Goal: Task Accomplishment & Management: Complete application form

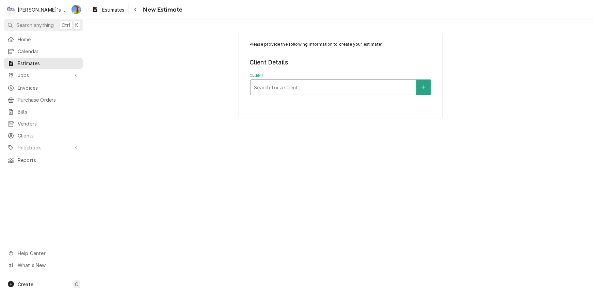
click at [294, 83] on div "Client" at bounding box center [333, 87] width 159 height 12
type input "car"
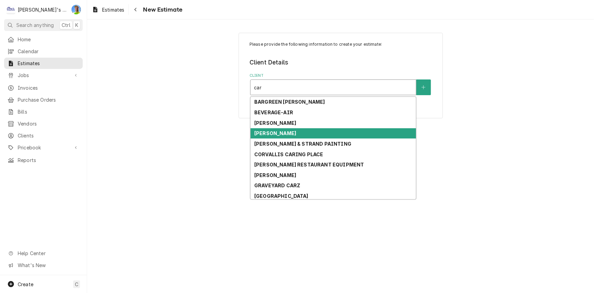
click at [289, 132] on div "[PERSON_NAME]" at bounding box center [334, 133] width 166 height 11
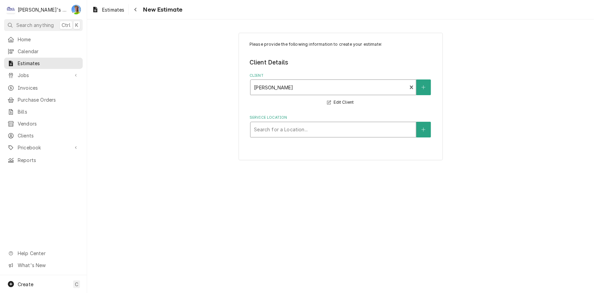
click at [284, 123] on div "Service Location" at bounding box center [333, 129] width 159 height 12
type input "c"
type input "off"
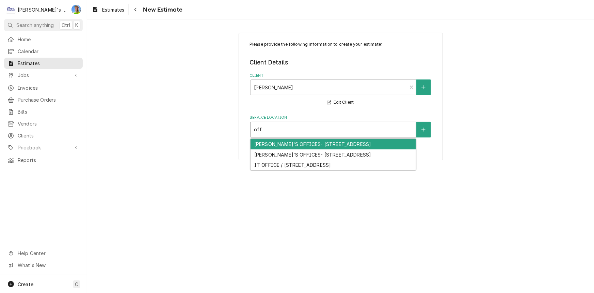
click at [286, 143] on div "[PERSON_NAME]'S OFFICES- [STREET_ADDRESS]" at bounding box center [334, 144] width 166 height 11
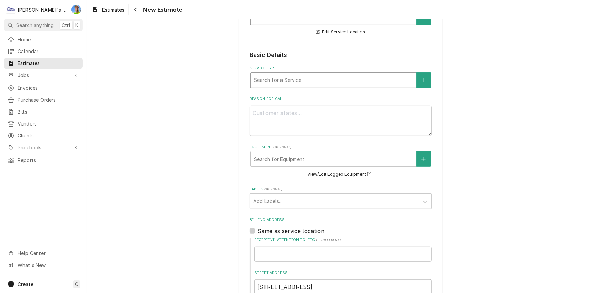
scroll to position [124, 0]
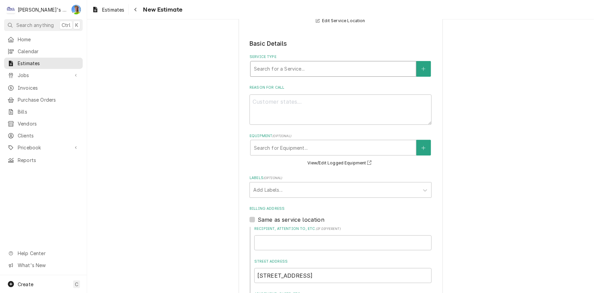
click at [312, 72] on div "Service Type" at bounding box center [333, 69] width 159 height 12
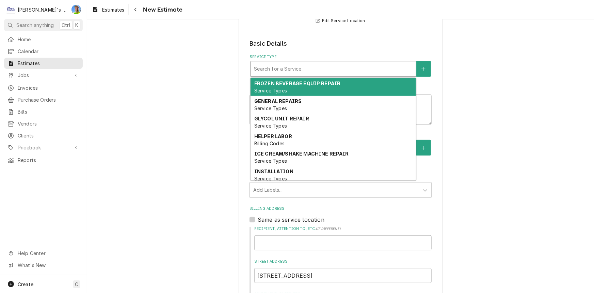
type textarea "x"
type input "r"
type textarea "x"
type input "re"
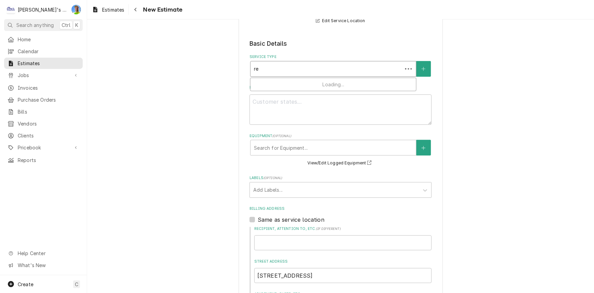
type textarea "x"
type input "rep"
type textarea "x"
type input "repa"
type textarea "x"
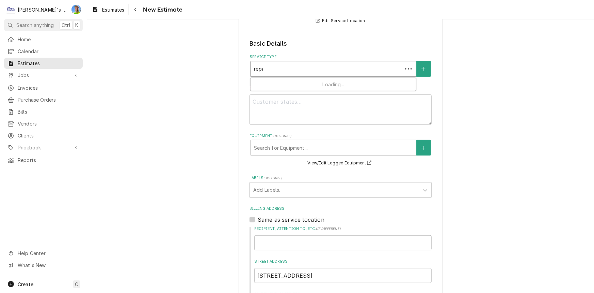
type input "repai"
type textarea "x"
type input "repair"
type textarea "x"
type input "repair"
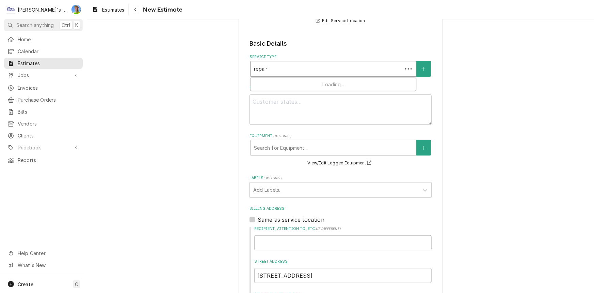
type textarea "x"
type input "repair s"
type textarea "x"
type input "repair"
type textarea "x"
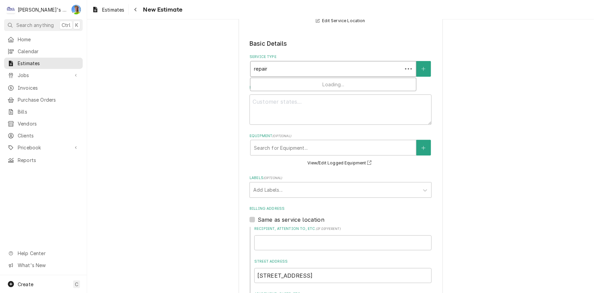
type input "repair e"
type textarea "x"
type input "repair es"
type textarea "x"
type input "repair est"
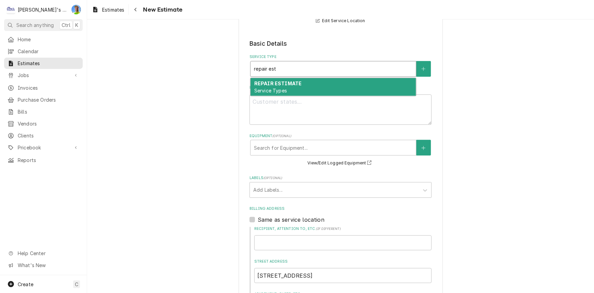
click at [313, 79] on div "REPAIR ESTIMATE Service Types" at bounding box center [334, 87] width 166 height 18
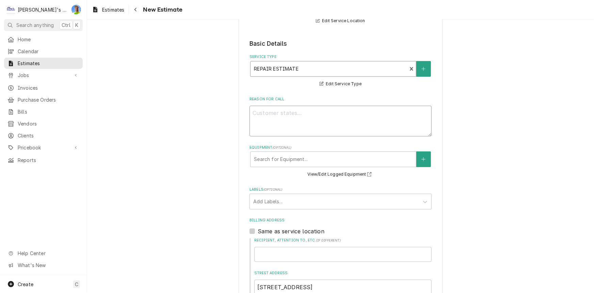
click at [305, 116] on textarea "Reason For Call" at bounding box center [341, 121] width 182 height 31
type textarea "x"
type textarea "9"
type textarea "x"
type textarea "98"
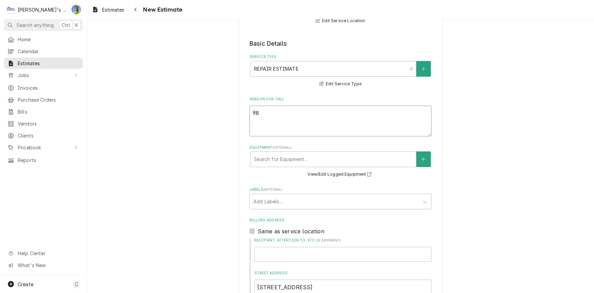
type textarea "x"
type textarea "9"
type textarea "x"
type textarea "9/"
type textarea "x"
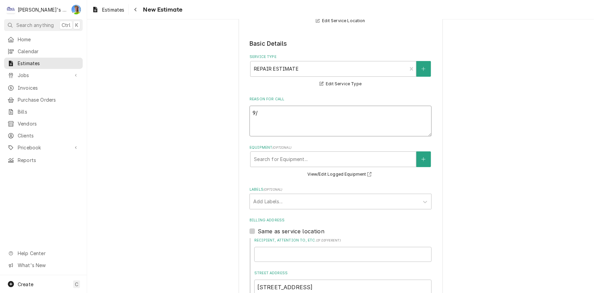
type textarea "9/2"
type textarea "x"
type textarea "9/25"
type textarea "x"
type textarea "9/25/"
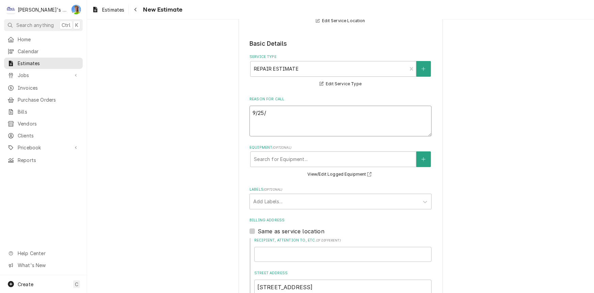
type textarea "x"
type textarea "9/25/2"
type textarea "x"
type textarea "9/25/20"
type textarea "x"
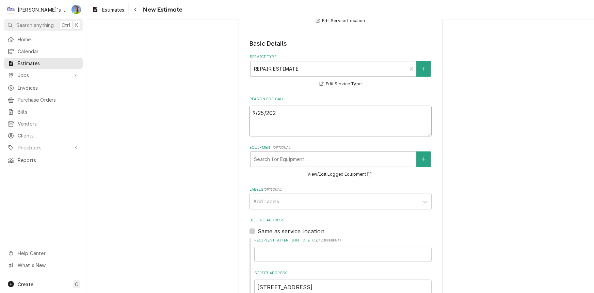
type textarea "9/25/2025"
type textarea "x"
type textarea "9/25/20256"
type textarea "x"
type textarea "9/25/2025"
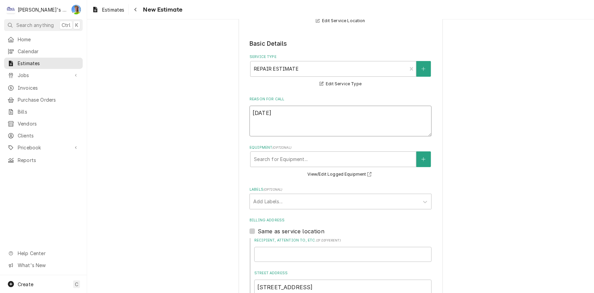
type textarea "x"
type textarea "9/25/2025"
type textarea "x"
type textarea "9/25/2025 J"
type textarea "x"
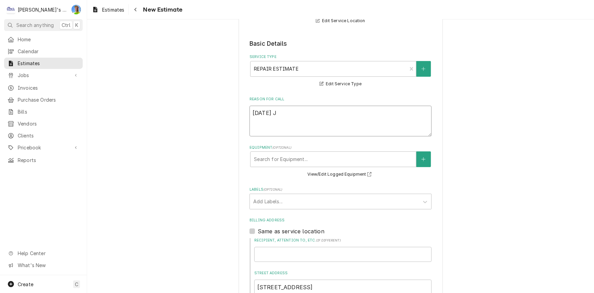
type textarea "9/25/2025"
type textarea "x"
type textarea "9/25/2025 e"
type textarea "x"
type textarea "9/25/2025"
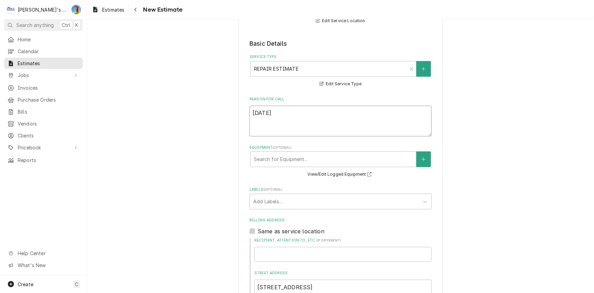
type textarea "x"
type textarea "9/25/2025 e"
type textarea "x"
type textarea "9/25/2025 es"
type textarea "x"
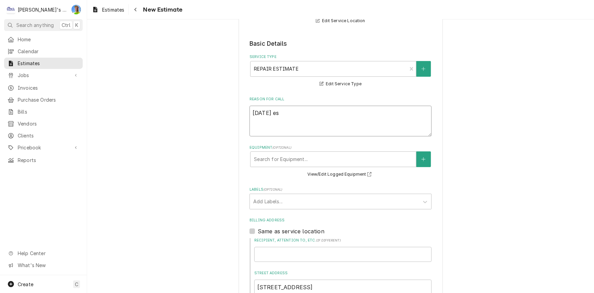
type textarea "9/25/2025 e"
type textarea "x"
type textarea "9/25/2025"
type textarea "x"
type textarea "9/25/2025 E"
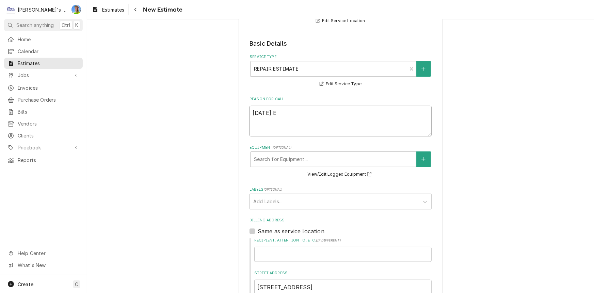
type textarea "x"
type textarea "9/25/2025 ES"
type textarea "x"
type textarea "9/25/2025 EST"
type textarea "x"
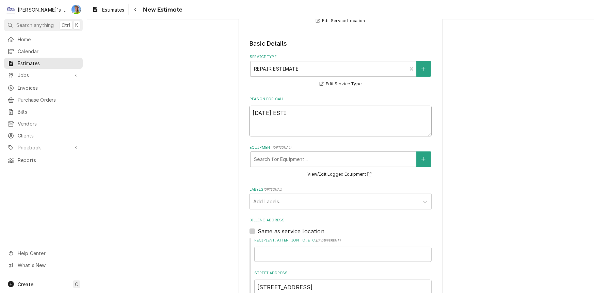
type textarea "9/25/2025 ESTIM"
type textarea "x"
type textarea "9/25/2025 ESTIMA"
type textarea "x"
type textarea "9/25/2025 ESTIMAT"
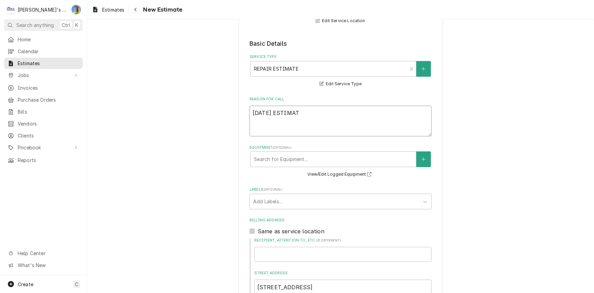
type textarea "x"
type textarea "9/25/2025 ESTIMATE"
type textarea "x"
type textarea "9/25/2025 ESTIMATE"
type textarea "x"
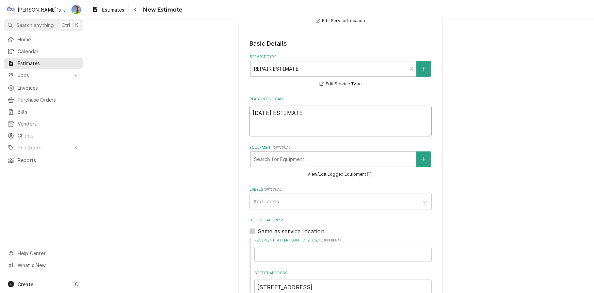
type textarea "9/25/2025 ESTIMATE T"
type textarea "x"
type textarea "9/25/2025 ESTIMATE TO"
type textarea "x"
type textarea "9/25/2025 ESTIMATE TO"
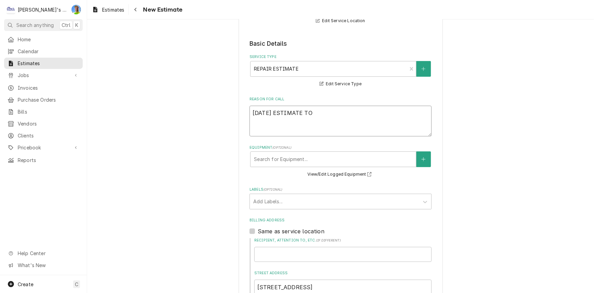
type textarea "x"
type textarea "9/25/2025 ESTIMATE TO R"
type textarea "x"
type textarea "9/25/2025 ESTIMATE TO RE"
type textarea "x"
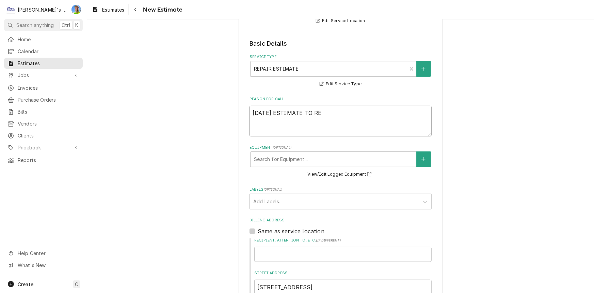
type textarea "9/25/2025 ESTIMATE TO REO"
type textarea "x"
type textarea "9/25/2025 ESTIMATE TO REP"
type textarea "x"
type textarea "9/25/2025 ESTIMATE TO REPP"
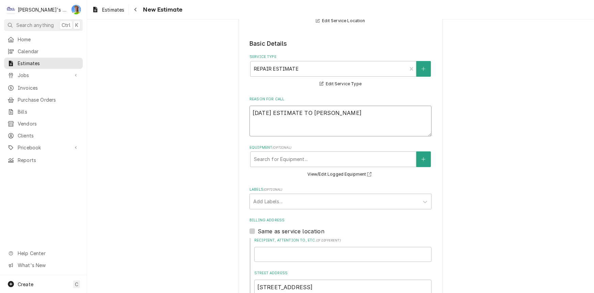
type textarea "x"
type textarea "9/25/2025 ESTIMATE TO REPPL"
type textarea "x"
type textarea "9/25/2025 ESTIMATE TO REPP"
type textarea "x"
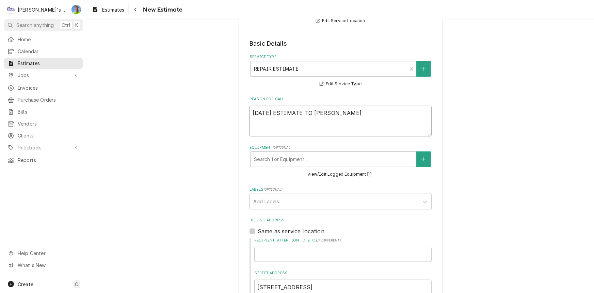
type textarea "9/25/2025 ESTIMATE TO REP"
type textarea "x"
type textarea "9/25/2025 ESTIMATE TO REPL"
type textarea "x"
type textarea "9/25/2025 ESTIMATE TO REPLA"
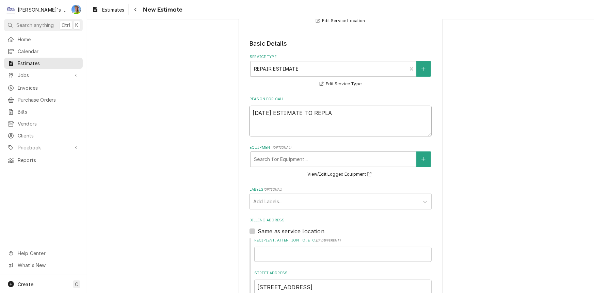
type textarea "x"
type textarea "9/25/2025 ESTIMATE TO REPLAC"
type textarea "x"
type textarea "9/25/2025 ESTIMATE TO REPLACE"
type textarea "x"
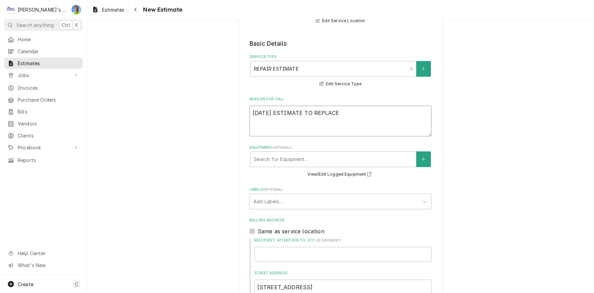
type textarea "9/25/2025 ESTIMATE TO REPLACE"
type textarea "x"
type textarea "9/25/2025 ESTIMATE TO REPLACE M"
type textarea "x"
type textarea "9/25/2025 ESTIMATE TO REPLACE MI"
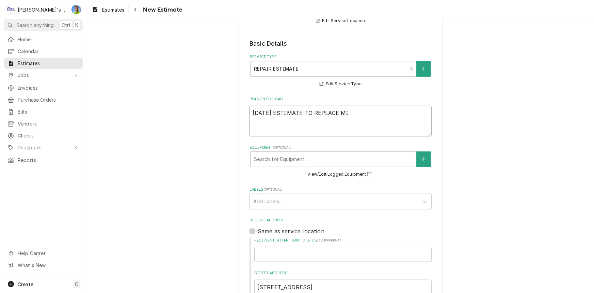
type textarea "x"
type textarea "9/25/2025 ESTIMATE TO REPLACE MIN"
type textarea "x"
type textarea "9/25/2025 ESTIMATE TO REPLACE MINI"
type textarea "x"
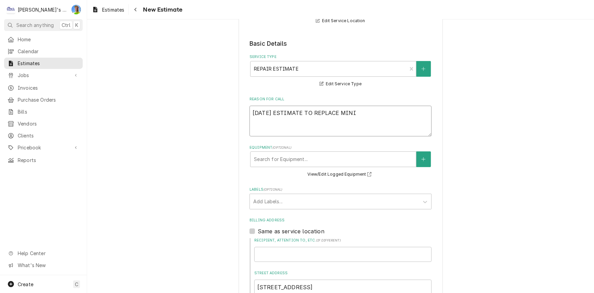
type textarea "9/25/2025 ESTIMATE TO REPLACE MINIS"
type textarea "x"
type textarea "9/25/2025 ESTIMATE TO REPLACE MINISP"
type textarea "x"
type textarea "9/25/2025 ESTIMATE TO REPLACE MINISPL"
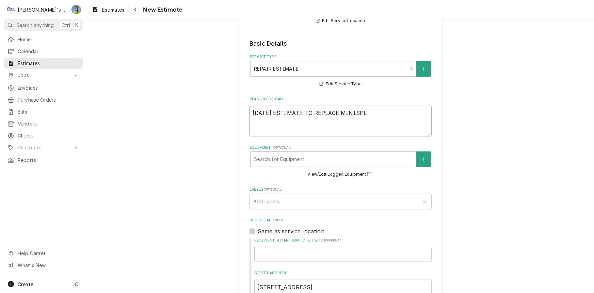
type textarea "x"
type textarea "9/25/2025 ESTIMATE TO REPLACE MINISPLT"
type textarea "x"
type textarea "9/25/2025 ESTIMATE TO REPLACE MINISPL"
type textarea "x"
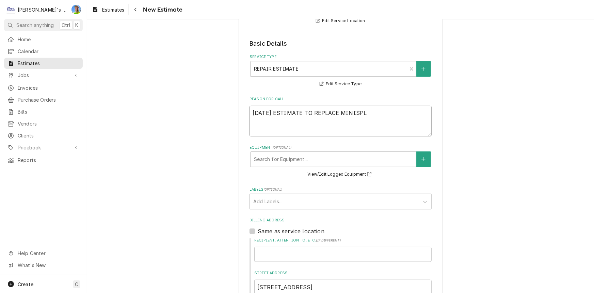
type textarea "9/25/2025 ESTIMATE TO REPLACE MINISPLI"
type textarea "x"
type textarea "9/25/2025 ESTIMATE TO REPLACE MINISPLIT"
type textarea "x"
type textarea "9/25/2025 ESTIMATE TO REPLACE MINISPLIT"
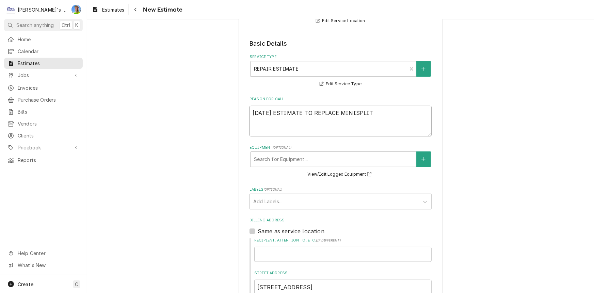
type textarea "x"
type textarea "9/25/2025 ESTIMATE TO REPLACE MINISPLIT H"
type textarea "x"
type textarea "9/25/2025 ESTIMATE TO REPLACE MINISPLIT HE"
type textarea "x"
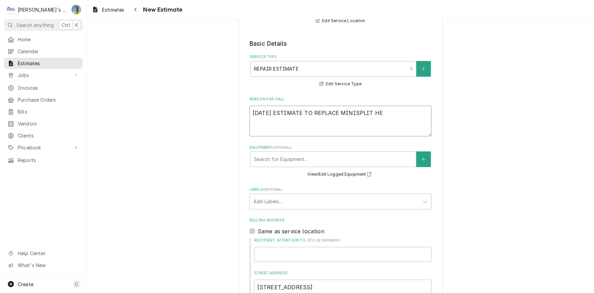
type textarea "9/25/2025 ESTIMATE TO REPLACE MINISPLIT HEA"
type textarea "x"
type textarea "9/25/2025 ESTIMATE TO REPLACE MINISPLIT HEAD"
type textarea "x"
type textarea "9/25/2025 ESTIMATE TO REPLACE MINISPLIT HEAD"
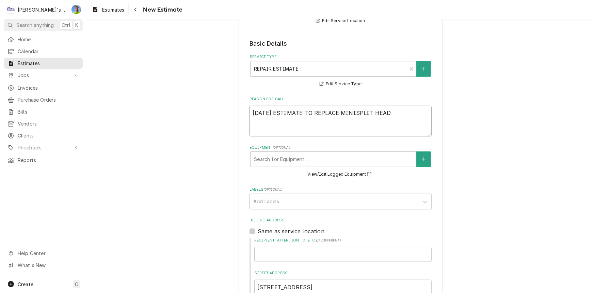
type textarea "x"
type textarea "9/25/2025 ESTIMATE TO REPLACE MINISPLIT HEAD U"
type textarea "x"
type textarea "9/25/2025 ESTIMATE TO REPLACE MINISPLIT HEAD UN"
type textarea "x"
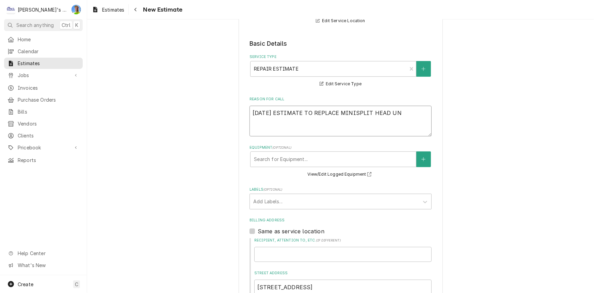
type textarea "9/25/2025 ESTIMATE TO REPLACE MINISPLIT HEAD UNI"
type textarea "x"
type textarea "9/25/2025 ESTIMATE TO REPLACE MINISPLIT HEAD UNIT"
type textarea "x"
type textarea "9/25/2025 ESTIMATE TO REPLACE MINISPLIT HEAD UNIT"
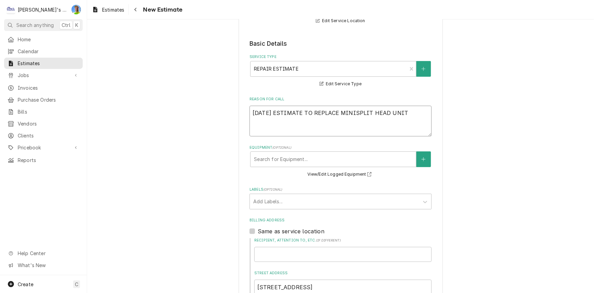
type textarea "x"
type textarea "9/25/2025 ESTIMATE TO REPLACE MINISPLIT HEAD UNIT I"
type textarea "x"
type textarea "9/25/2025 ESTIMATE TO REPLACE MINISPLIT HEAD UNIT IN"
type textarea "x"
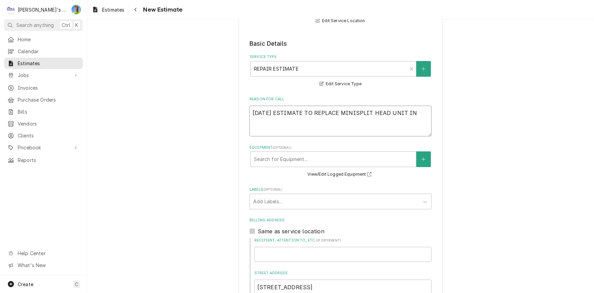
type textarea "9/25/2025 ESTIMATE TO REPLACE MINISPLIT HEAD UNIT IN"
type textarea "x"
type textarea "9/25/2025 ESTIMATE TO REPLACE MINISPLIT HEAD UNIT IN S"
type textarea "x"
type textarea "9/25/2025 ESTIMATE TO REPLACE MINISPLIT HEAD UNIT IN SE"
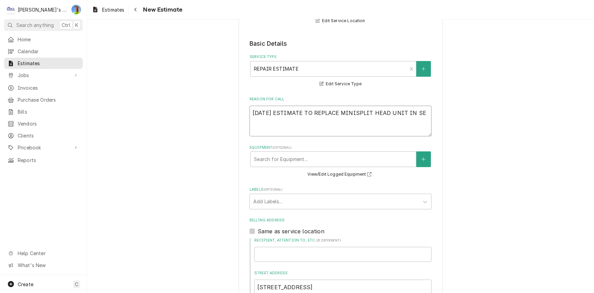
type textarea "x"
type textarea "9/25/2025 ESTIMATE TO REPLACE MINISPLIT HEAD UNIT IN SERV"
type textarea "x"
type textarea "9/25/2025 ESTIMATE TO REPLACE MINISPLIT HEAD UNIT IN SERVB"
type textarea "x"
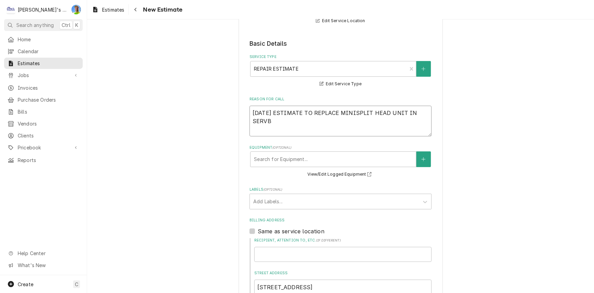
type textarea "9/25/2025 ESTIMATE TO REPLACE MINISPLIT HEAD UNIT IN SERV"
type textarea "x"
type textarea "9/25/2025 ESTIMATE TO REPLACE MINISPLIT HEAD UNIT IN SERVE"
type textarea "x"
type textarea "9/25/2025 ESTIMATE TO REPLACE MINISPLIT HEAD UNIT IN SERVER"
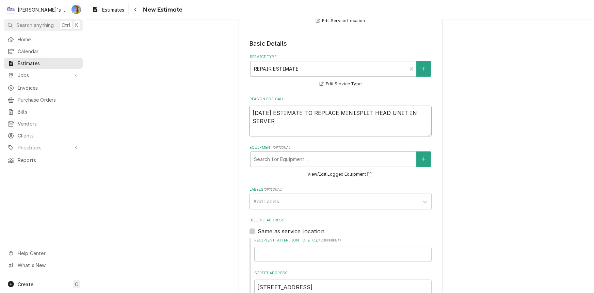
type textarea "x"
type textarea "9/25/2025 ESTIMATE TO REPLACE MINISPLIT HEAD UNIT IN SERVER"
type textarea "x"
type textarea "9/25/2025 ESTIMATE TO REPLACE MINISPLIT HEAD UNIT IN SERVER R"
type textarea "x"
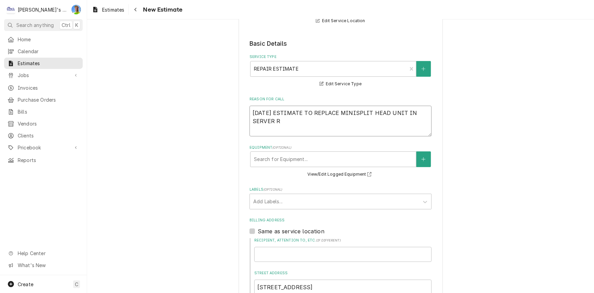
type textarea "9/25/2025 ESTIMATE TO REPLACE MINISPLIT HEAD UNIT IN SERVER RO"
type textarea "x"
type textarea "9/25/2025 ESTIMATE TO REPLACE MINISPLIT HEAD UNIT IN SERVER ROO"
type textarea "x"
type textarea "9/25/2025 ESTIMATE TO REPLACE MINISPLIT HEAD UNIT IN SERVER ROOM"
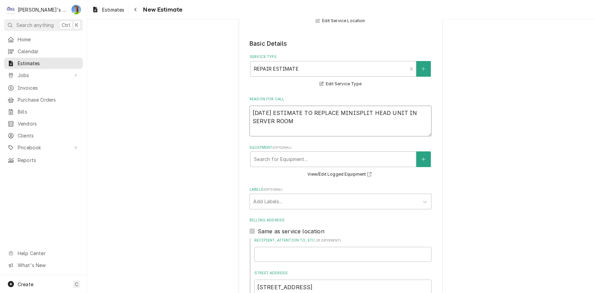
type textarea "x"
type textarea "9/25/2025 ESTIMATE TO REPLACE MINISPLIT HEAD UNIT IN SERVER ROOM."
type textarea "x"
type textarea "9/25/2025 ESTIMATE TO REPLACE MINISPLIT HEAD UNIT IN SERVER ROOM."
type textarea "x"
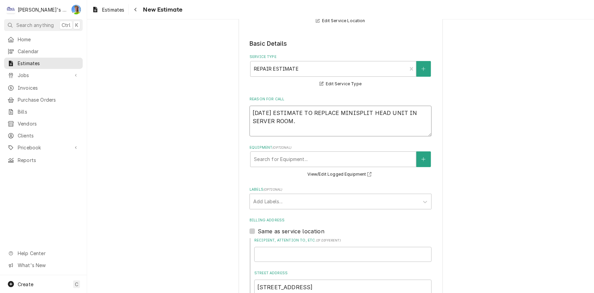
type textarea "9/25/2025 ESTIMATE TO REPLACE MINISPLIT HEAD UNIT IN SERVER ROOM. E"
click at [287, 162] on div "Equipment" at bounding box center [333, 159] width 159 height 12
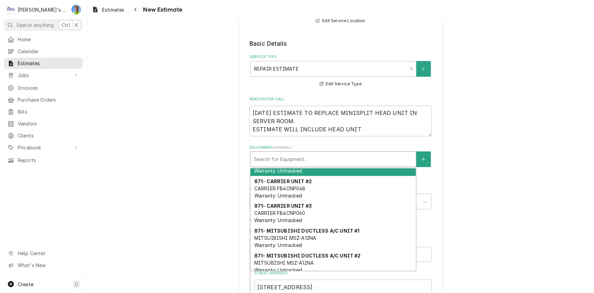
scroll to position [95, 0]
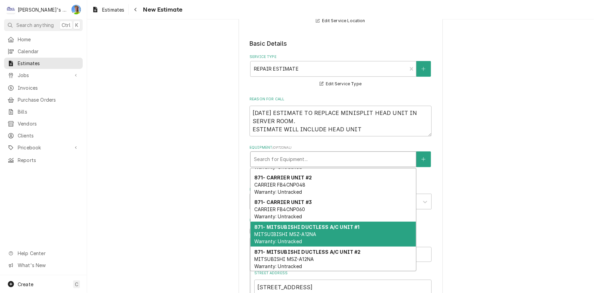
click at [338, 230] on div "871- MITSUBISHI DUCTLESS A/C UNIT #1 MITSUIBISHI MSZ-A12NA Warranty: Untracked" at bounding box center [334, 233] width 166 height 25
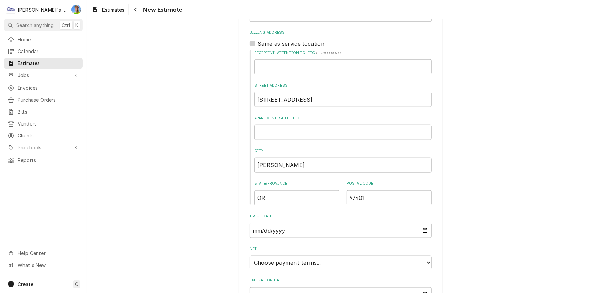
scroll to position [371, 0]
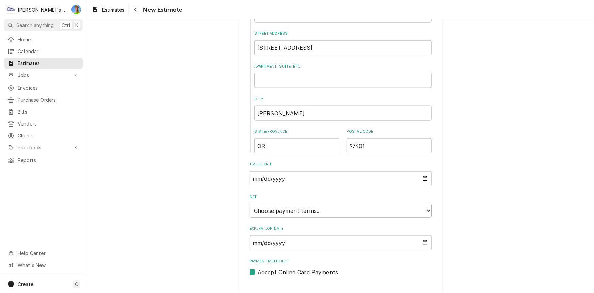
click at [308, 211] on select "Choose payment terms... Same Day Net 7 Net 14 Net 21 Net 30 Net 45 Net 60 Net 90" at bounding box center [341, 211] width 182 height 14
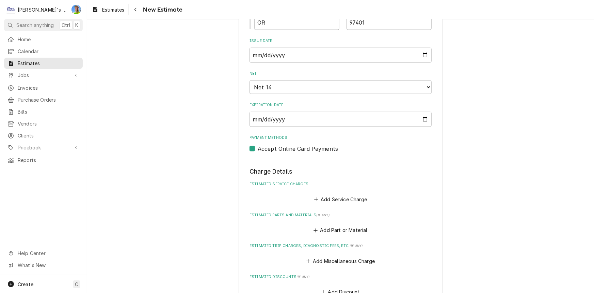
scroll to position [495, 0]
click at [338, 194] on button "Add Service Charge" at bounding box center [340, 199] width 55 height 10
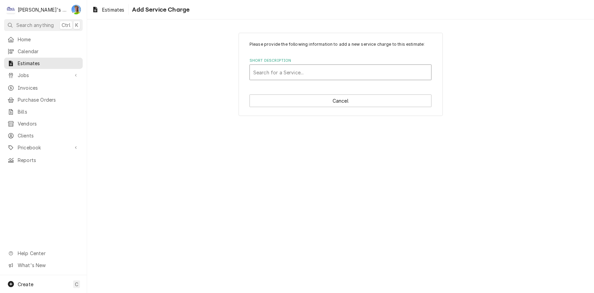
click at [343, 66] on div "Short Description" at bounding box center [340, 72] width 175 height 12
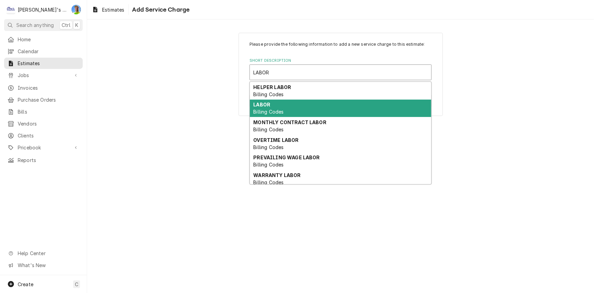
click at [328, 106] on div "LABOR Billing Codes" at bounding box center [341, 108] width 182 height 18
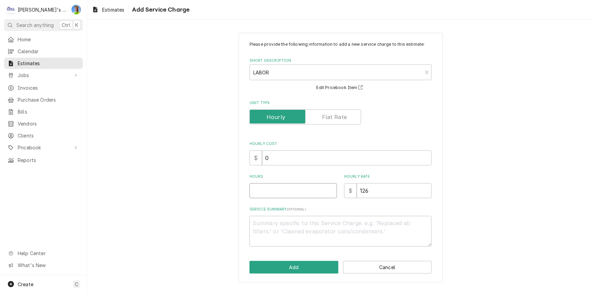
click at [279, 185] on input "Hours" at bounding box center [294, 190] width 88 height 15
click at [294, 268] on button "Add" at bounding box center [294, 267] width 89 height 13
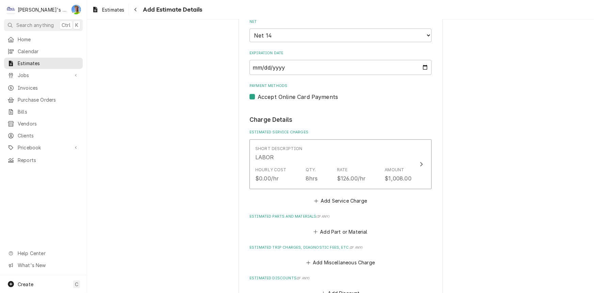
scroll to position [549, 0]
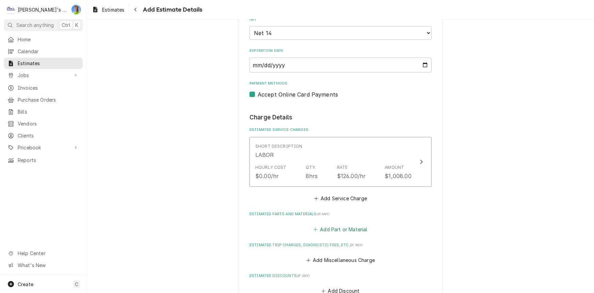
click at [341, 230] on button "Add Part or Material" at bounding box center [341, 229] width 56 height 10
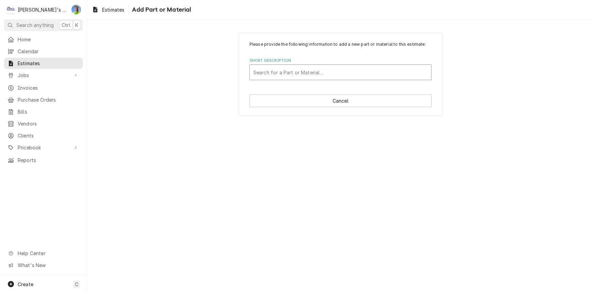
click at [318, 69] on div "Short Description" at bounding box center [340, 72] width 175 height 12
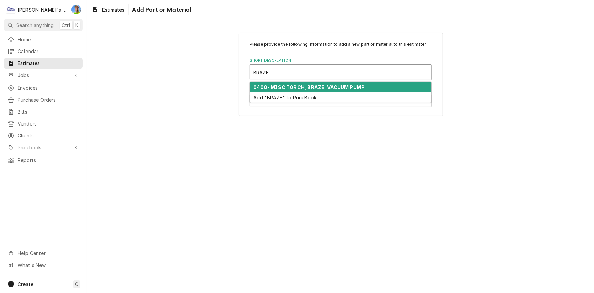
click at [340, 89] on strong "0400- MISC TORCH, BRAZE, VACUUM PUMP" at bounding box center [309, 87] width 111 height 6
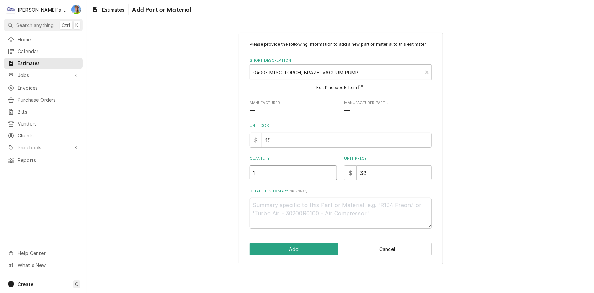
click at [307, 177] on input "1" at bounding box center [294, 172] width 88 height 15
click at [305, 244] on button "Add" at bounding box center [294, 249] width 89 height 13
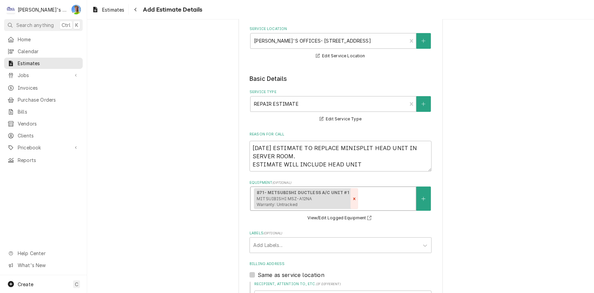
scroll to position [76, 0]
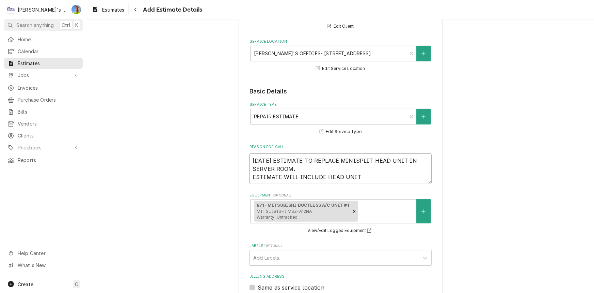
click at [358, 172] on textarea "9/25/2025 ESTIMATE TO REPLACE MINISPLIT HEAD UNIT IN SERVER ROOM. ESTIMATE WILL…" at bounding box center [341, 168] width 182 height 31
drag, startPoint x: 378, startPoint y: 184, endPoint x: 376, endPoint y: 177, distance: 6.9
click at [376, 177] on textarea "9/25/2025 ESTIMATE TO REPLACE MINISPLIT HEAD UNIT IN SERVER ROOM. ESTIMATE WILL…" at bounding box center [341, 168] width 182 height 31
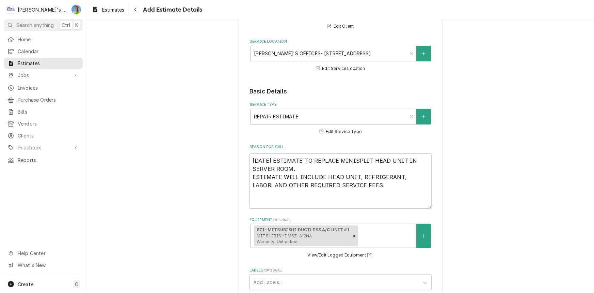
drag, startPoint x: 193, startPoint y: 271, endPoint x: 256, endPoint y: 208, distance: 89.4
click at [322, 196] on textarea "9/25/2025 ESTIMATE TO REPLACE MINISPLIT HEAD UNIT IN SERVER ROOM. ESTIMATE WILL…" at bounding box center [341, 180] width 182 height 55
click at [322, 201] on textarea "9/25/2025 ESTIMATE TO REPLACE MINISPLIT HEAD UNIT IN SERVER ROOM. ESTIMATE WILL…" at bounding box center [341, 180] width 182 height 55
paste textarea "ESTIMATE DOES NOT INCLUDE ANY PREVIOUS SERVICE CALLS OR DIAGNOSING TRIPS, OR PA…"
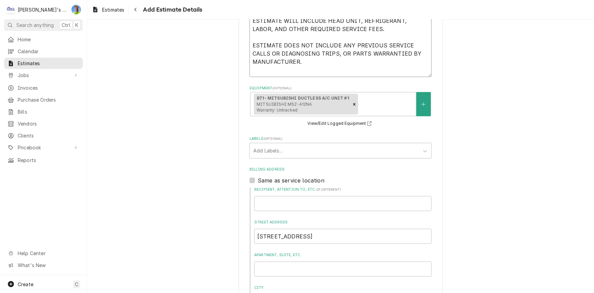
scroll to position [231, 0]
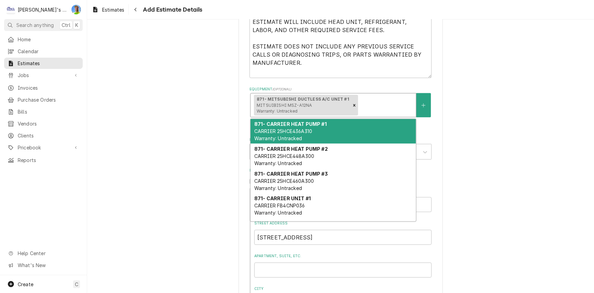
click at [287, 100] on strong "871- MITSUBISHI DUCTLESS A/C UNIT #1" at bounding box center [303, 98] width 93 height 5
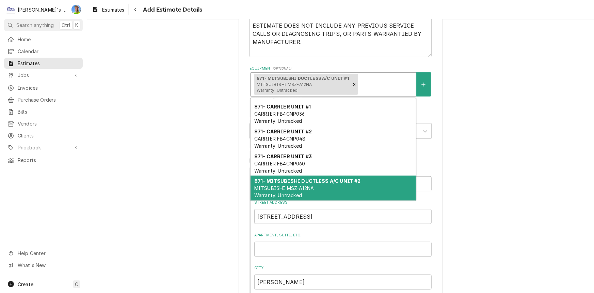
scroll to position [262, 0]
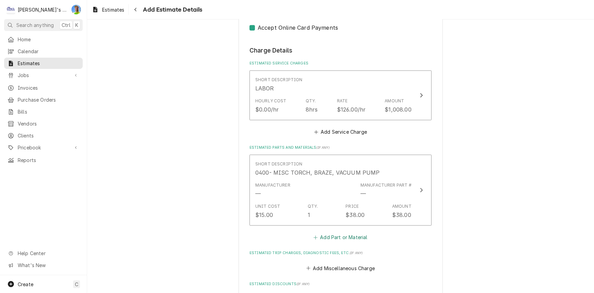
scroll to position [695, 0]
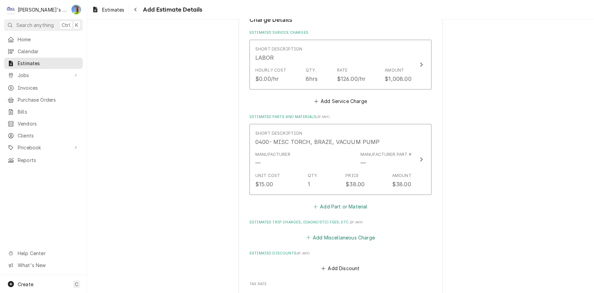
click at [336, 234] on button "Add Miscellaneous Charge" at bounding box center [340, 237] width 71 height 10
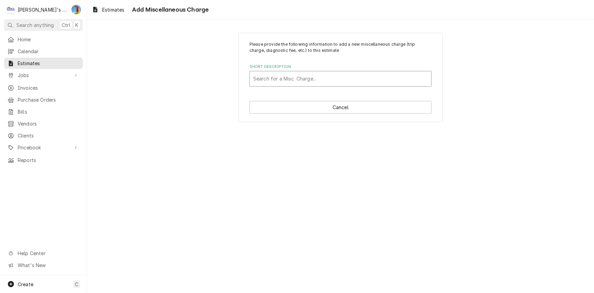
click at [327, 85] on div "Search for a Misc. Charge..." at bounding box center [341, 78] width 182 height 15
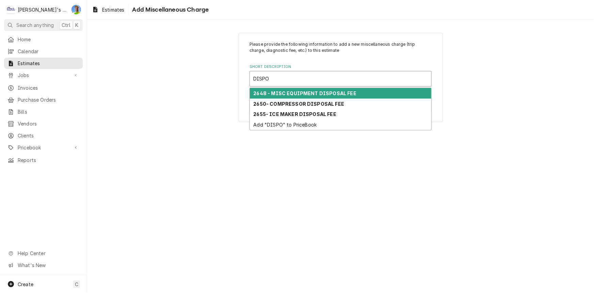
click at [329, 91] on strong "2648 - MISC EQUIPMENT DISPOSAL FEE" at bounding box center [305, 93] width 103 height 6
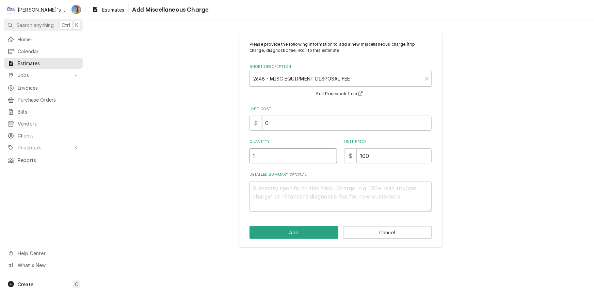
click at [281, 160] on input "1" at bounding box center [294, 155] width 88 height 15
click at [270, 231] on button "Add" at bounding box center [294, 232] width 89 height 13
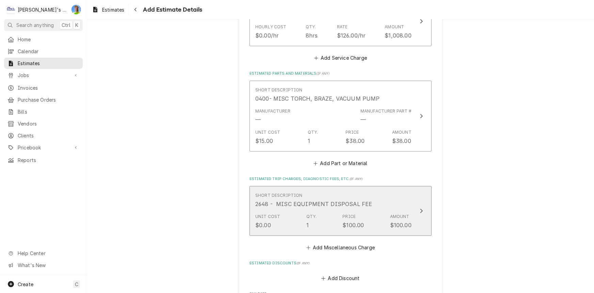
scroll to position [749, 0]
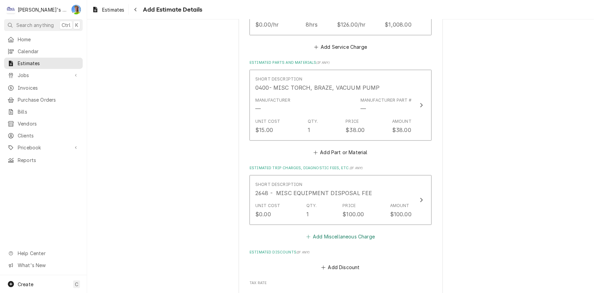
click at [320, 236] on button "Add Miscellaneous Charge" at bounding box center [340, 236] width 71 height 10
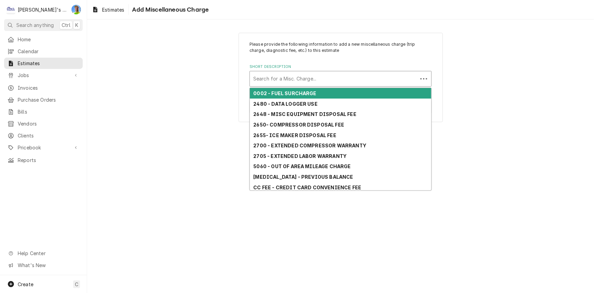
click at [318, 80] on div "Short Description" at bounding box center [333, 79] width 161 height 12
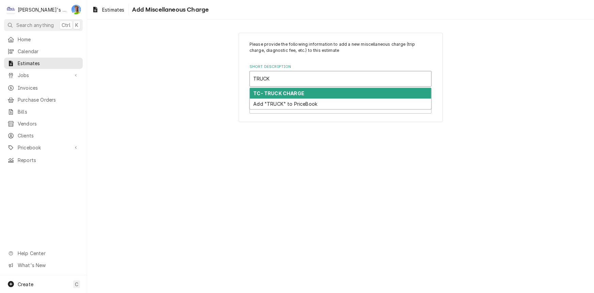
click at [319, 93] on div "TC- TRUCK CHARGE" at bounding box center [341, 93] width 182 height 11
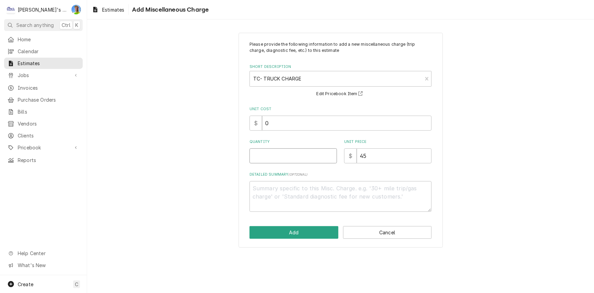
click at [294, 158] on input "Quantity" at bounding box center [294, 155] width 88 height 15
click at [285, 233] on button "Add" at bounding box center [294, 232] width 89 height 13
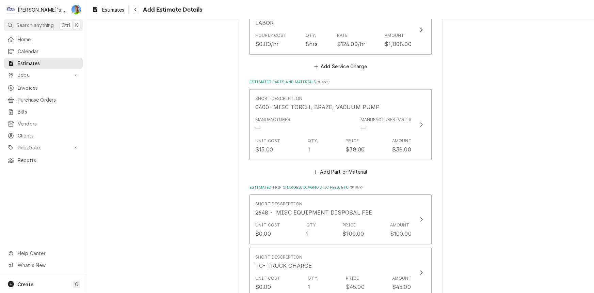
scroll to position [741, 0]
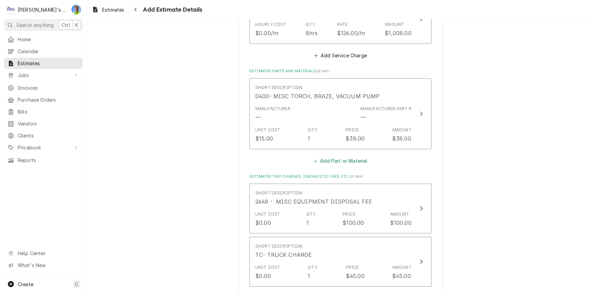
click at [337, 156] on button "Add Part or Material" at bounding box center [341, 161] width 56 height 10
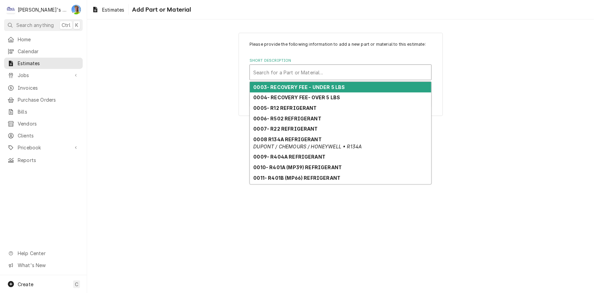
click at [316, 73] on div "Short Description" at bounding box center [340, 72] width 175 height 12
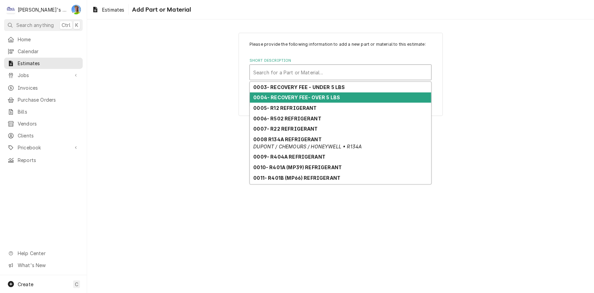
click at [355, 98] on div "0004- RECOVERY FEE- OVER 5 LBS" at bounding box center [341, 97] width 182 height 11
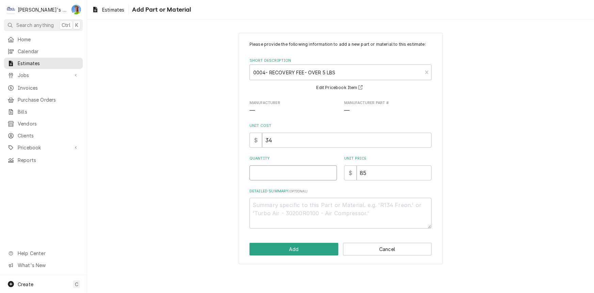
click at [276, 166] on input "Quantity" at bounding box center [294, 172] width 88 height 15
click at [280, 250] on button "Add" at bounding box center [294, 249] width 89 height 13
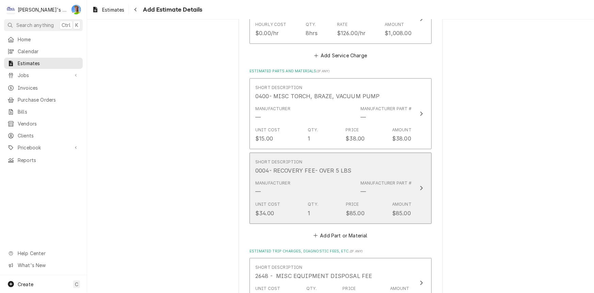
scroll to position [732, 0]
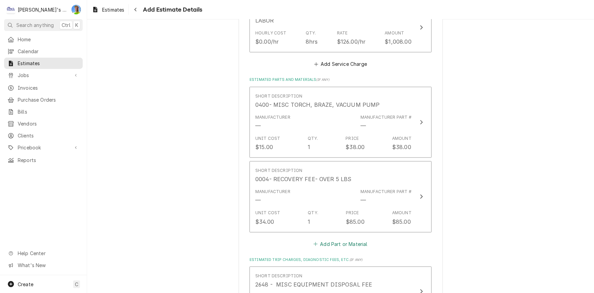
click at [317, 242] on button "Add Part or Material" at bounding box center [341, 244] width 56 height 10
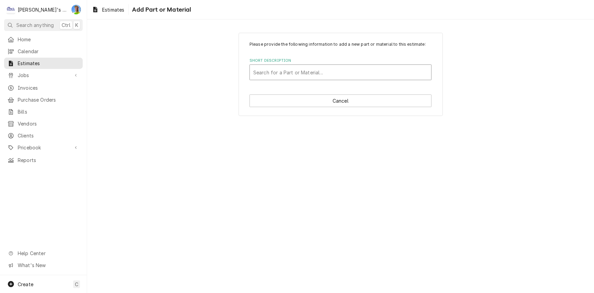
click at [335, 73] on div "Short Description" at bounding box center [340, 72] width 175 height 12
click at [312, 102] on button "Cancel" at bounding box center [341, 100] width 182 height 13
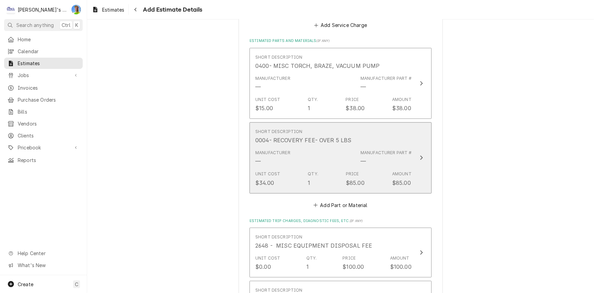
scroll to position [786, 0]
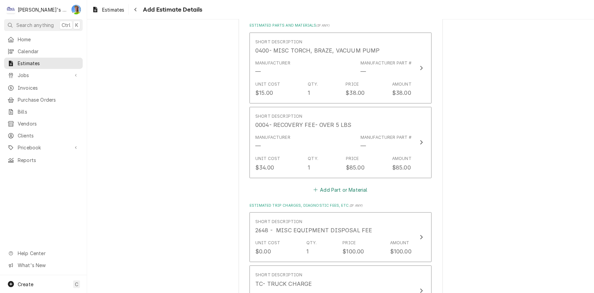
click at [323, 190] on button "Add Part or Material" at bounding box center [341, 190] width 56 height 10
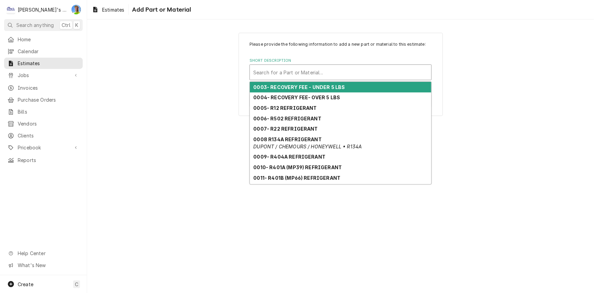
click at [318, 71] on div "Short Description" at bounding box center [340, 72] width 175 height 12
paste input "*R410A - HP IDU Wall Mount 12K BTU"
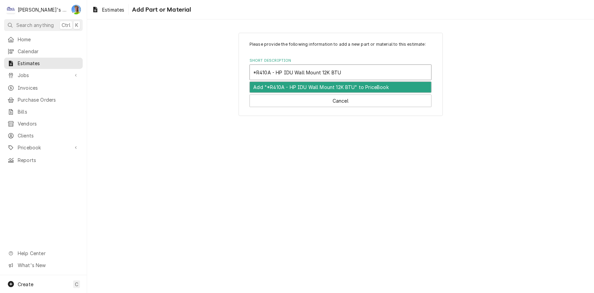
click at [316, 88] on div "Add "*R410A - HP IDU Wall Mount 12K BTU" to PriceBook" at bounding box center [341, 87] width 182 height 11
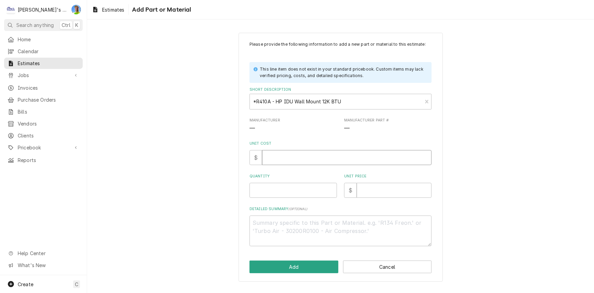
click at [302, 158] on input "Unit Cost" at bounding box center [347, 157] width 170 height 15
click at [305, 227] on textarea "Detailed Summary ( optional )" at bounding box center [341, 230] width 182 height 31
click at [294, 267] on button "Add" at bounding box center [294, 266] width 89 height 13
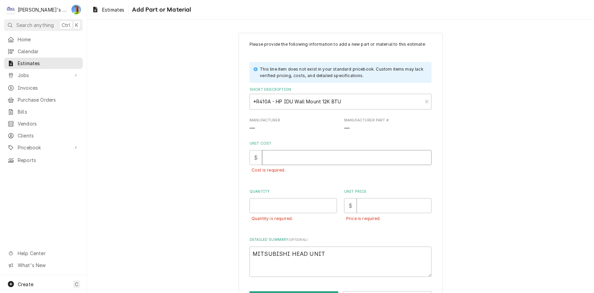
click at [286, 152] on input "Unit Cost" at bounding box center [347, 157] width 170 height 15
paste input "737.00"
click at [285, 200] on input "Quantity" at bounding box center [294, 205] width 88 height 15
click at [375, 205] on input "Unit Price" at bounding box center [394, 205] width 75 height 15
click at [380, 203] on input "Unit Price" at bounding box center [394, 205] width 75 height 15
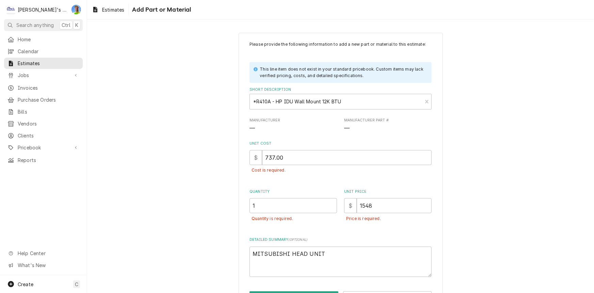
scroll to position [25, 0]
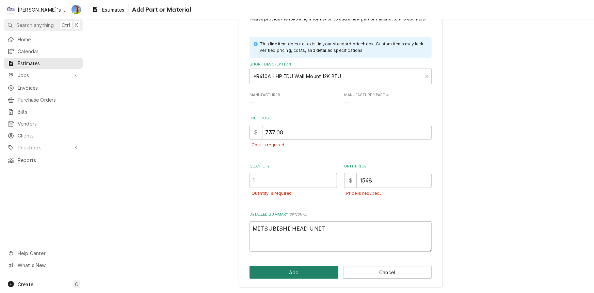
click at [314, 271] on button "Add" at bounding box center [294, 272] width 89 height 13
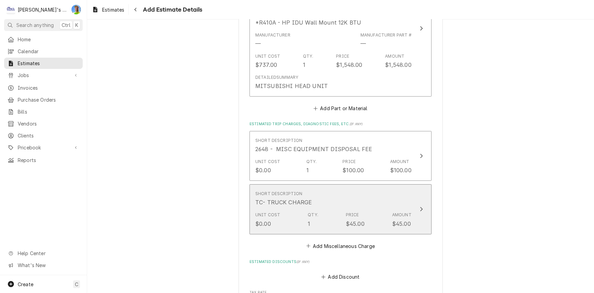
scroll to position [1026, 0]
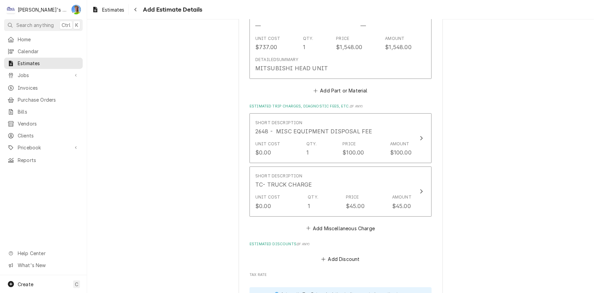
click at [341, 232] on fieldset "Charge Details Estimated Service Charges Short Description LABOR Hourly Cost $0…" at bounding box center [341, 33] width 182 height 697
click at [341, 230] on button "Add Miscellaneous Charge" at bounding box center [340, 228] width 71 height 10
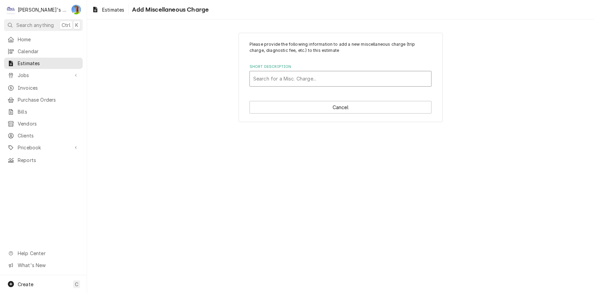
click at [308, 75] on div "Short Description" at bounding box center [340, 79] width 175 height 12
click at [344, 110] on button "Cancel" at bounding box center [341, 107] width 182 height 13
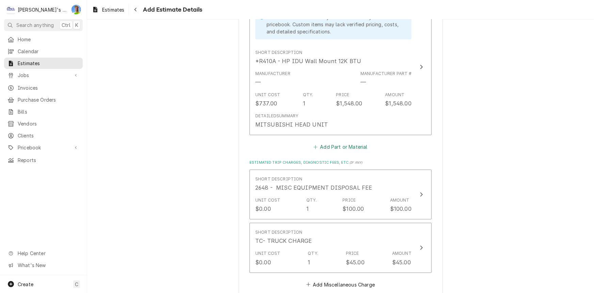
scroll to position [938, 0]
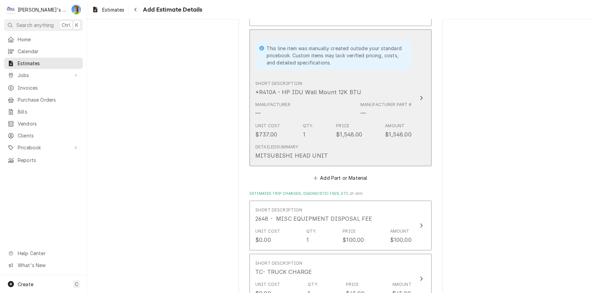
click at [332, 109] on div "Manufacturer — Manufacturer Part # —" at bounding box center [333, 109] width 156 height 21
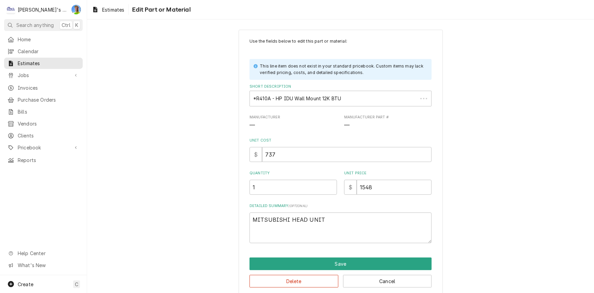
scroll to position [12, 0]
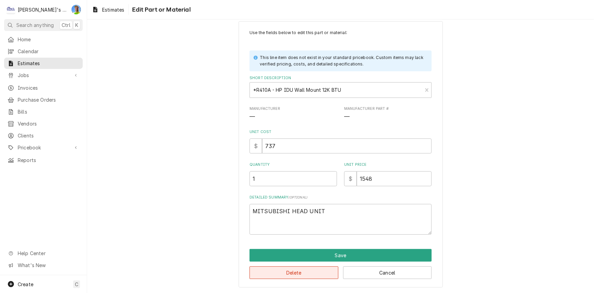
click at [277, 273] on button "Delete" at bounding box center [294, 272] width 89 height 13
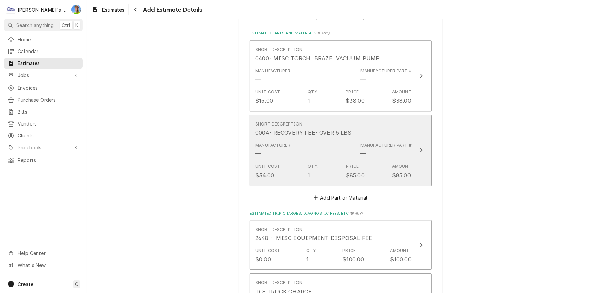
scroll to position [744, 0]
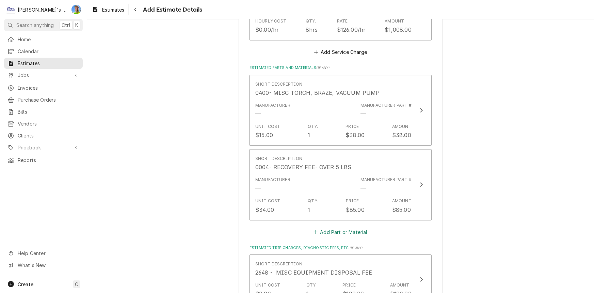
click at [334, 232] on button "Add Part or Material" at bounding box center [341, 232] width 56 height 10
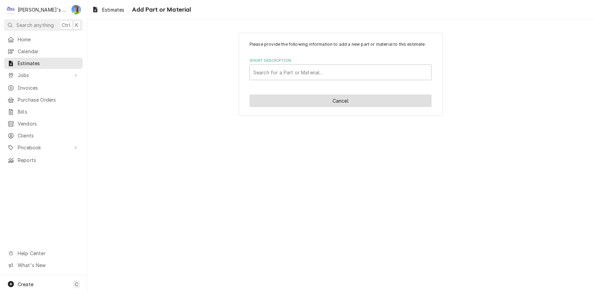
click at [337, 100] on button "Cancel" at bounding box center [341, 100] width 182 height 13
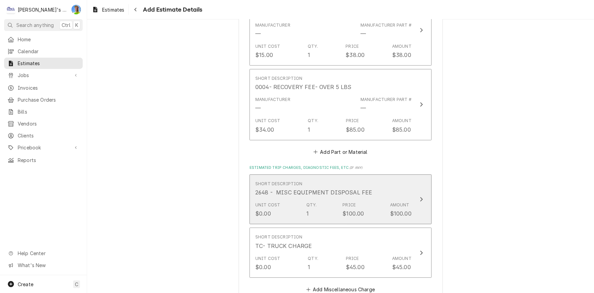
scroll to position [860, 0]
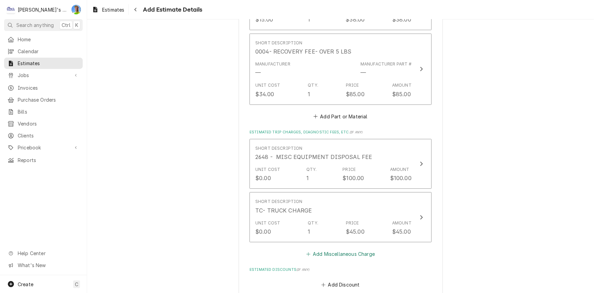
click at [331, 249] on button "Add Miscellaneous Charge" at bounding box center [340, 254] width 71 height 10
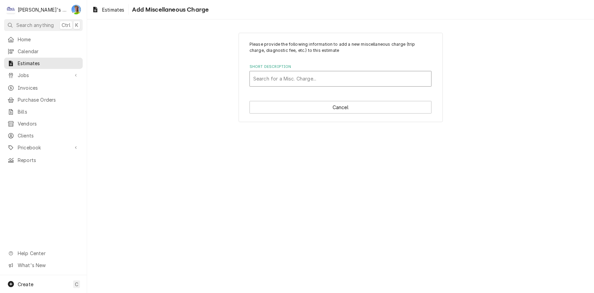
click at [298, 79] on div "Short Description" at bounding box center [340, 79] width 175 height 12
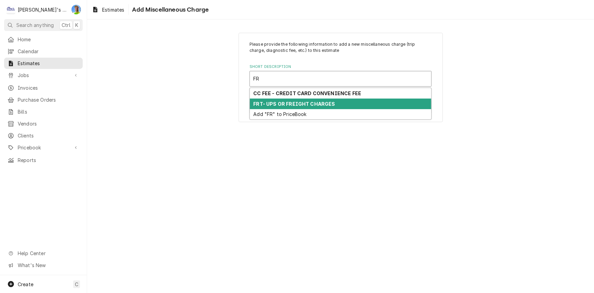
click at [299, 101] on strong "FRT- UPS OR FREIGHT CHARGES" at bounding box center [295, 104] width 82 height 6
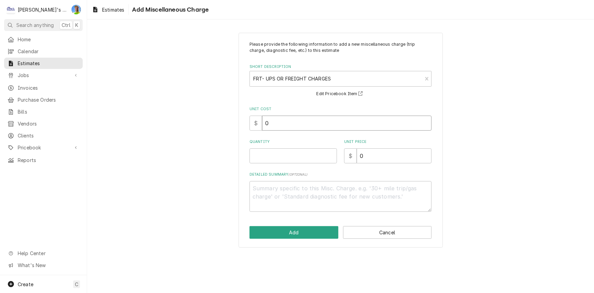
click at [290, 121] on input "0" at bounding box center [347, 122] width 170 height 15
paste input "41.64"
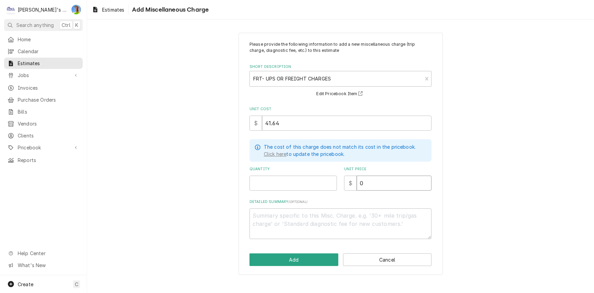
drag, startPoint x: 369, startPoint y: 181, endPoint x: 354, endPoint y: 183, distance: 14.6
click at [354, 183] on div "$ 0" at bounding box center [388, 182] width 88 height 15
click at [309, 183] on input "Quantity" at bounding box center [294, 182] width 88 height 15
drag, startPoint x: 283, startPoint y: 123, endPoint x: 252, endPoint y: 126, distance: 31.8
click at [252, 126] on div "$ 41.64" at bounding box center [341, 122] width 182 height 15
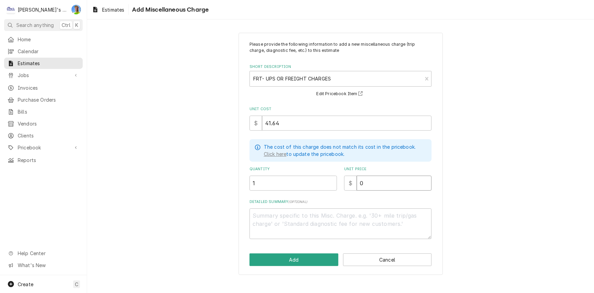
click at [364, 182] on input "0" at bounding box center [394, 182] width 75 height 15
drag, startPoint x: 364, startPoint y: 182, endPoint x: 349, endPoint y: 185, distance: 15.3
click at [349, 185] on div "$ 0" at bounding box center [388, 182] width 88 height 15
paste input "41.64"
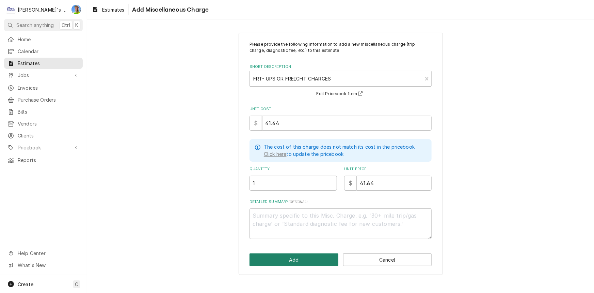
click at [309, 254] on button "Add" at bounding box center [294, 259] width 89 height 13
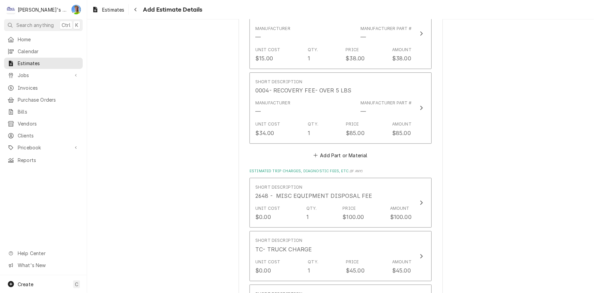
scroll to position [790, 0]
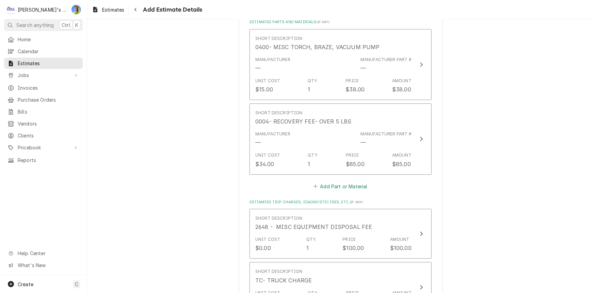
click at [328, 182] on button "Add Part or Material" at bounding box center [341, 186] width 56 height 10
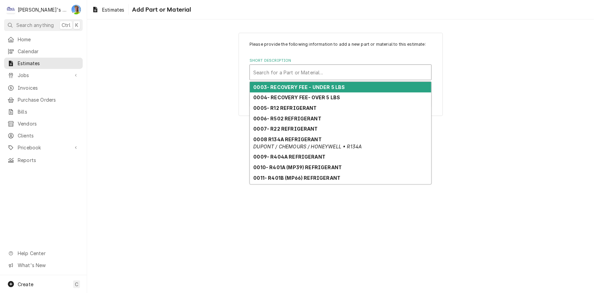
click at [280, 71] on div "Short Description" at bounding box center [340, 72] width 175 height 12
click at [307, 75] on div "Short Description" at bounding box center [340, 72] width 175 height 12
paste input "(ns) U01A07620 INDOOR HEAT EXCHANGER"
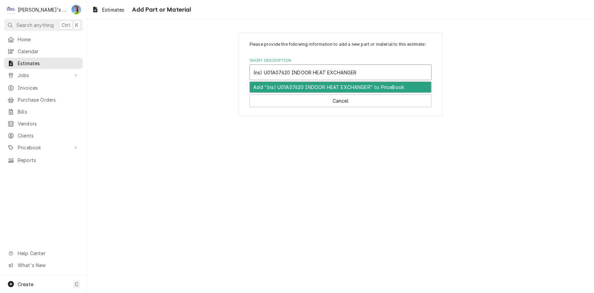
click at [263, 69] on input "(ns) U01A07620 INDOOR HEAT EXCHANGER" at bounding box center [305, 72] width 105 height 11
click at [278, 84] on div "Add "U01A07620 INDOOR HEAT EXCHANGER" to PriceBook" at bounding box center [341, 87] width 182 height 11
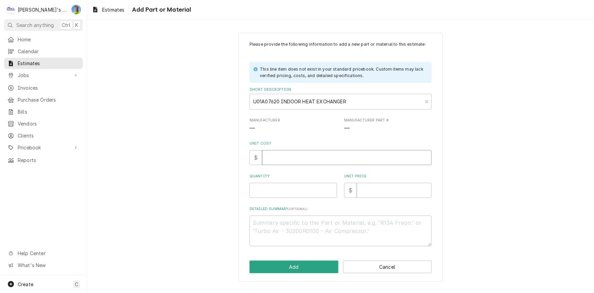
click at [286, 156] on input "Unit Cost" at bounding box center [347, 157] width 170 height 15
click at [278, 159] on input "1" at bounding box center [347, 157] width 170 height 15
paste input "436.00"
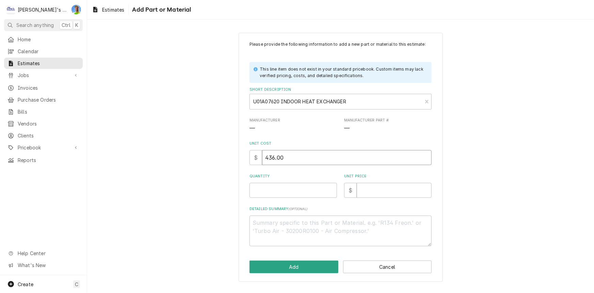
drag, startPoint x: 271, startPoint y: 159, endPoint x: 265, endPoint y: 159, distance: 6.1
click at [265, 159] on input "436.00" at bounding box center [347, 157] width 170 height 15
click at [384, 190] on input "Unit Price" at bounding box center [394, 190] width 75 height 15
click at [355, 227] on textarea "Detailed Summary ( optional )" at bounding box center [341, 230] width 182 height 31
click at [314, 267] on button "Add" at bounding box center [294, 266] width 89 height 13
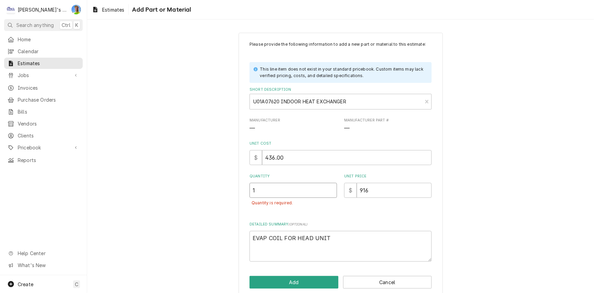
click at [302, 190] on input "1" at bounding box center [294, 190] width 88 height 15
click at [287, 277] on button "Add" at bounding box center [294, 282] width 89 height 13
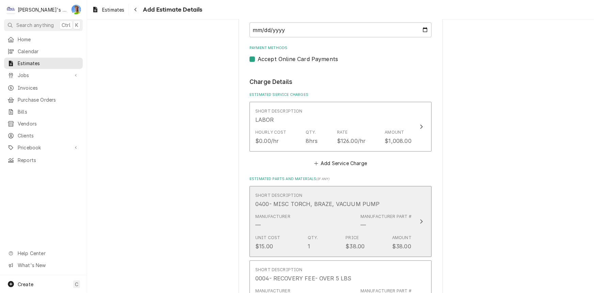
scroll to position [627, 0]
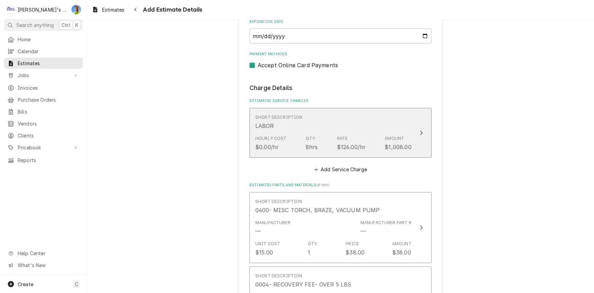
click at [329, 139] on div "Hourly Cost $0.00/hr Qty. 8hrs Rate $126.00/hr Amount $1,008.00" at bounding box center [333, 143] width 156 height 21
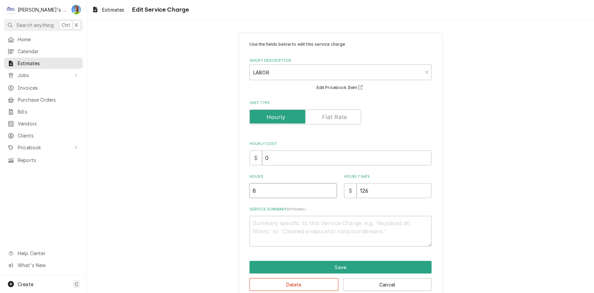
click at [300, 186] on input "8" at bounding box center [294, 190] width 88 height 15
click at [306, 266] on button "Save" at bounding box center [341, 267] width 182 height 13
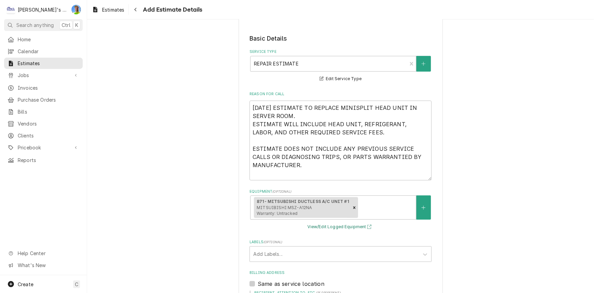
scroll to position [123, 0]
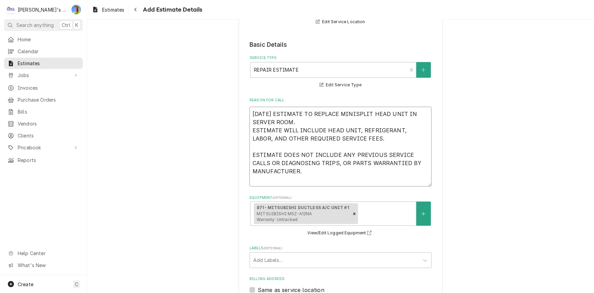
drag, startPoint x: 301, startPoint y: 173, endPoint x: 250, endPoint y: 110, distance: 81.3
click at [250, 110] on textarea "9/25/2025 ESTIMATE TO REPLACE MINISPLIT HEAD UNIT IN SERVER ROOM. ESTIMATE WILL…" at bounding box center [341, 147] width 182 height 80
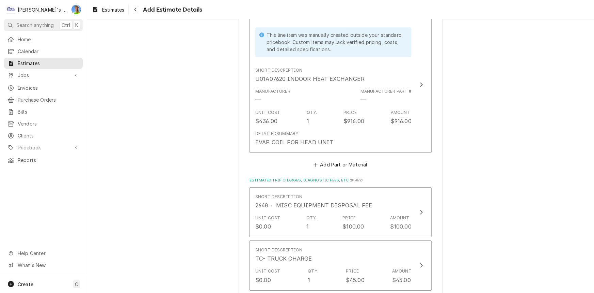
scroll to position [959, 0]
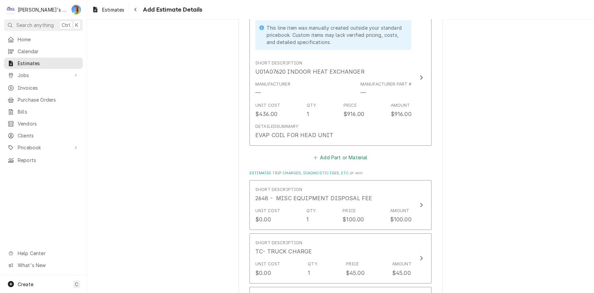
click at [334, 153] on button "Add Part or Material" at bounding box center [341, 158] width 56 height 10
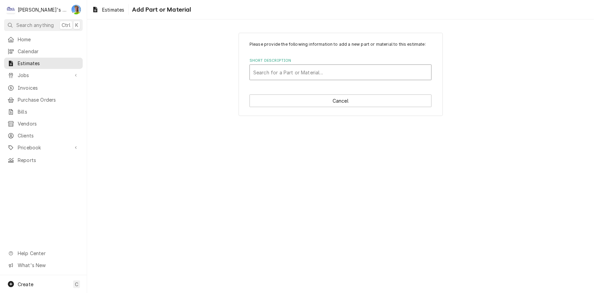
click at [320, 74] on div "Short Description" at bounding box center [340, 72] width 175 height 12
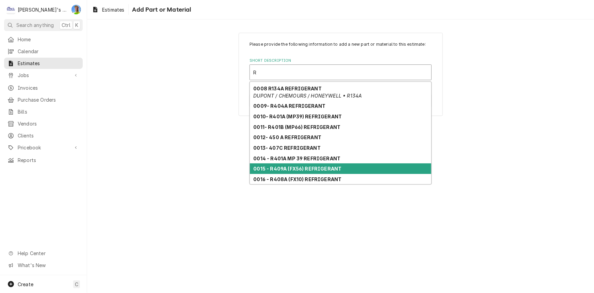
scroll to position [82, 0]
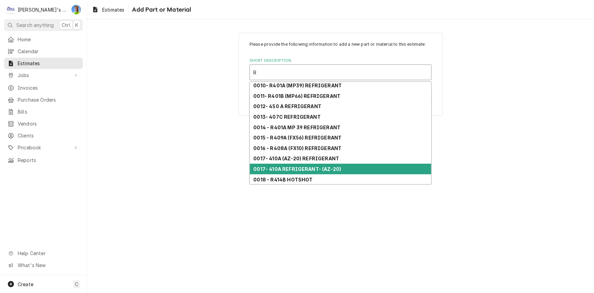
click at [309, 170] on strong "0017- 410A REFRIGERANT- (AZ-20)" at bounding box center [298, 169] width 88 height 6
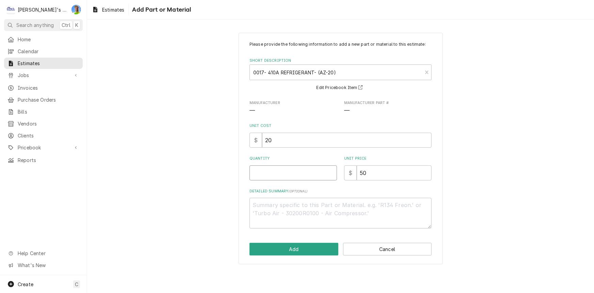
click at [299, 180] on input "Quantity" at bounding box center [294, 172] width 88 height 15
click at [295, 250] on button "Add" at bounding box center [294, 249] width 89 height 13
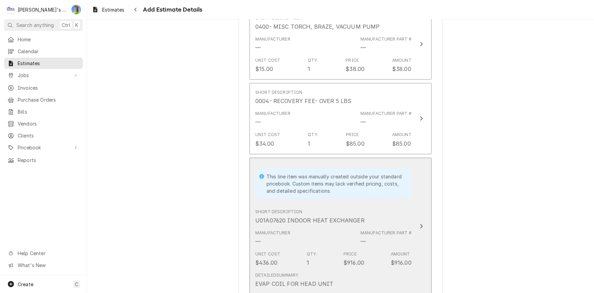
scroll to position [796, 0]
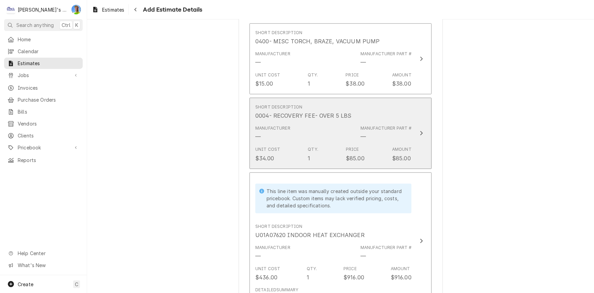
click at [313, 141] on div "Manufacturer — Manufacturer Part # —" at bounding box center [333, 132] width 156 height 21
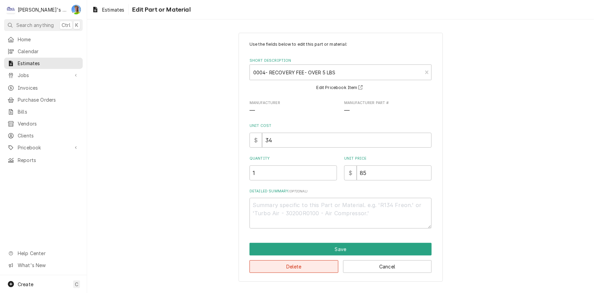
click at [303, 269] on button "Delete" at bounding box center [294, 266] width 89 height 13
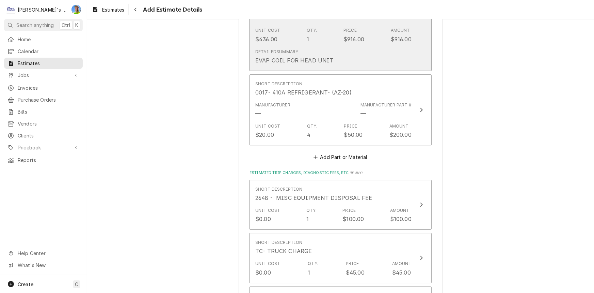
scroll to position [973, 0]
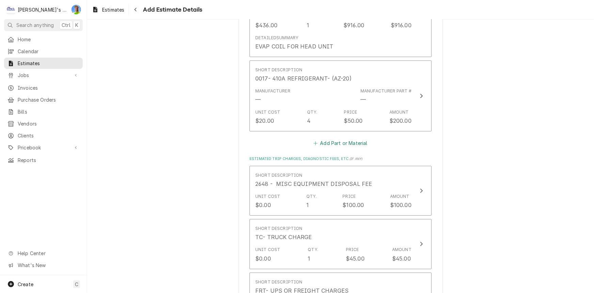
click at [329, 139] on button "Add Part or Material" at bounding box center [341, 143] width 56 height 10
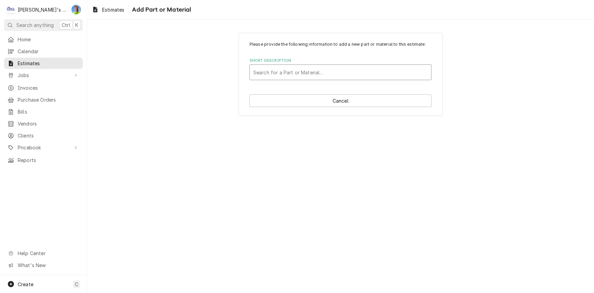
click at [318, 76] on div "Short Description" at bounding box center [340, 72] width 175 height 12
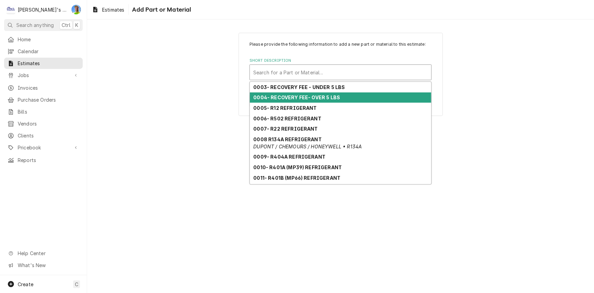
click at [317, 101] on div "0004- RECOVERY FEE- OVER 5 LBS" at bounding box center [341, 97] width 182 height 11
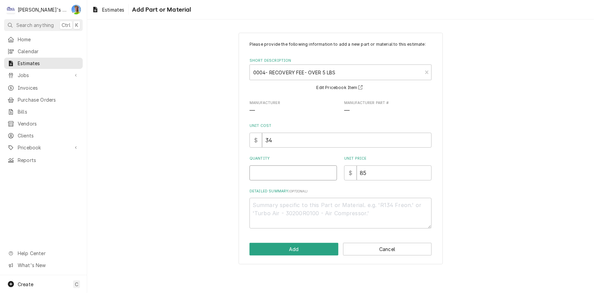
click at [306, 171] on input "Quantity" at bounding box center [294, 172] width 88 height 15
click at [293, 252] on button "Add" at bounding box center [294, 249] width 89 height 13
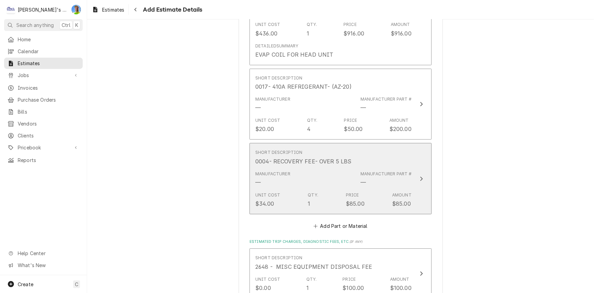
scroll to position [965, 0]
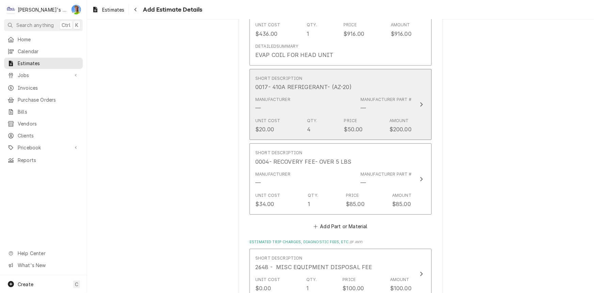
click at [319, 124] on div "Unit Cost $20.00 Qty. 4 Price $50.00 Amount $200.00" at bounding box center [333, 125] width 156 height 21
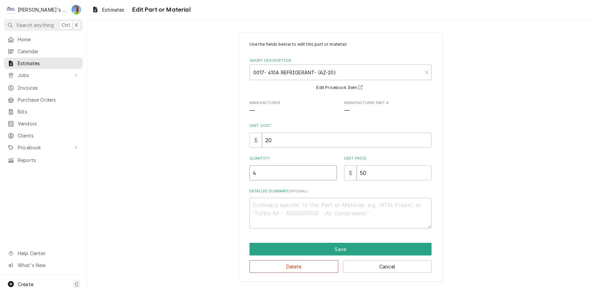
click at [292, 171] on input "4" at bounding box center [294, 172] width 88 height 15
click at [294, 246] on button "Save" at bounding box center [341, 249] width 182 height 13
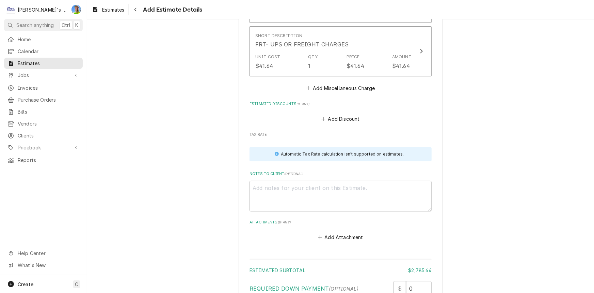
scroll to position [1297, 0]
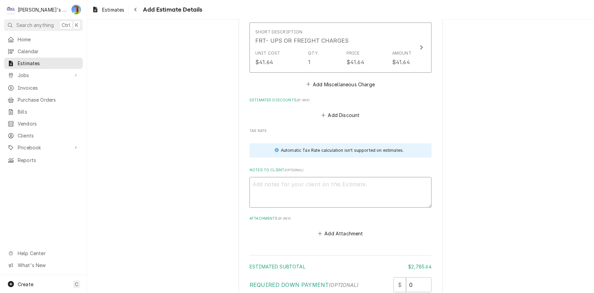
click at [313, 184] on textarea "Notes to Client ( optional )" at bounding box center [341, 192] width 182 height 31
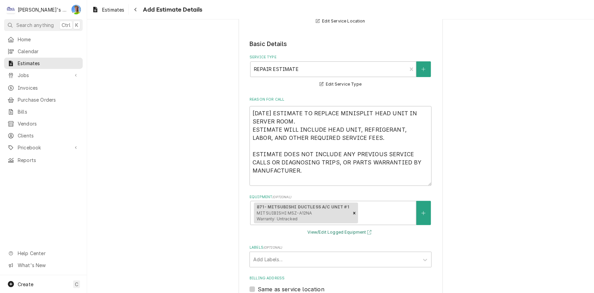
scroll to position [124, 0]
drag, startPoint x: 292, startPoint y: 165, endPoint x: 249, endPoint y: 108, distance: 71.5
click at [250, 108] on textarea "9/25/2025 ESTIMATE TO REPLACE MINISPLIT HEAD UNIT IN SERVER ROOM. ESTIMATE WILL…" at bounding box center [341, 146] width 182 height 80
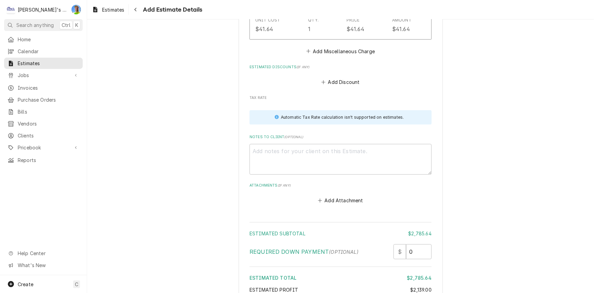
scroll to position [1330, 0]
click at [304, 162] on textarea "Notes to Client ( optional )" at bounding box center [341, 159] width 182 height 31
paste textarea "9/25/2025 ESTIMATE TO REPLACE MINISPLIT HEAD UNIT IN SERVER ROOM. ESTIMATE WILL…"
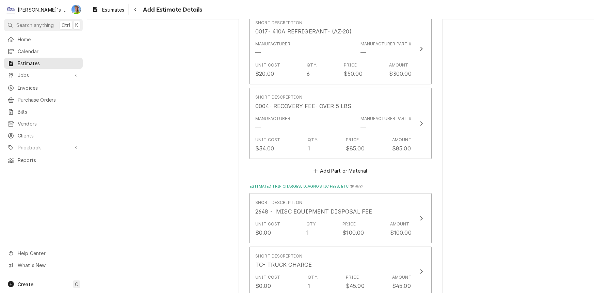
scroll to position [989, 0]
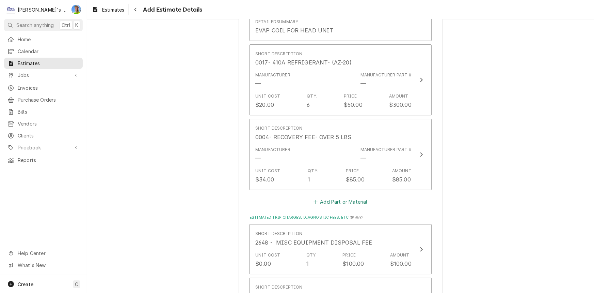
click at [347, 199] on button "Add Part or Material" at bounding box center [341, 202] width 56 height 10
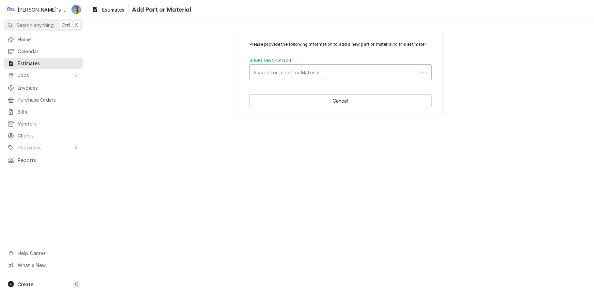
click at [350, 67] on div "Short Description" at bounding box center [333, 72] width 161 height 12
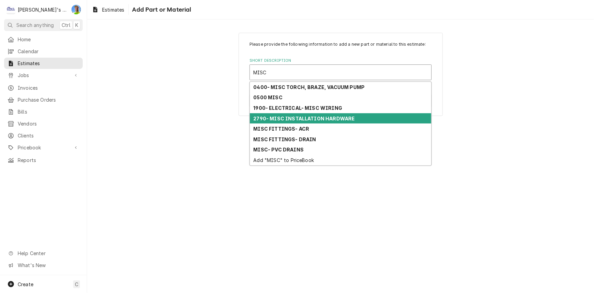
click at [340, 119] on strong "2790- MISC INSTALLATION HARDWARE" at bounding box center [305, 118] width 102 height 6
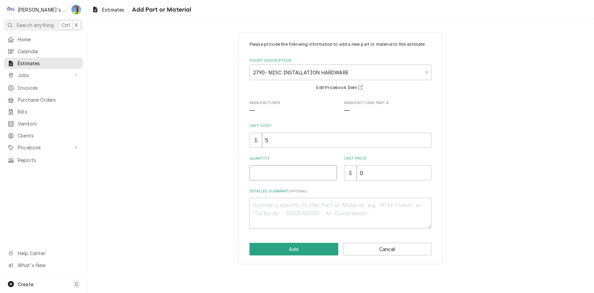
click at [294, 176] on input "Quantity" at bounding box center [294, 172] width 88 height 15
click at [367, 170] on input "0" at bounding box center [394, 172] width 75 height 15
click at [279, 171] on input "2" at bounding box center [294, 172] width 88 height 15
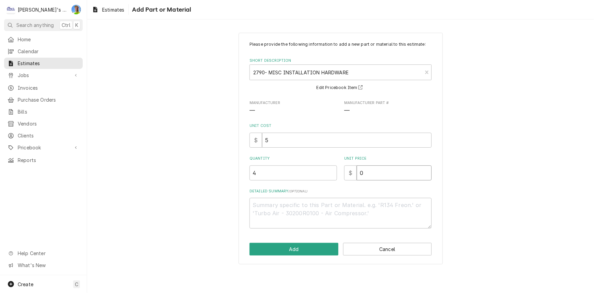
drag, startPoint x: 364, startPoint y: 173, endPoint x: 348, endPoint y: 174, distance: 16.0
click at [349, 174] on div "$ 0" at bounding box center [388, 172] width 88 height 15
click at [312, 254] on button "Add" at bounding box center [294, 249] width 89 height 13
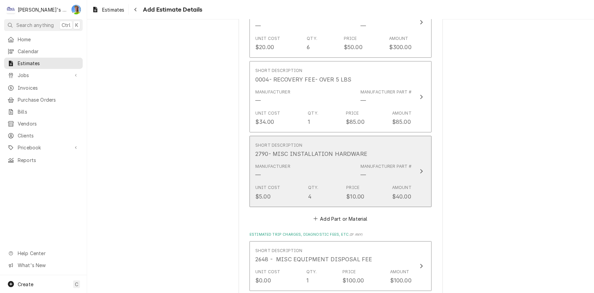
scroll to position [1074, 0]
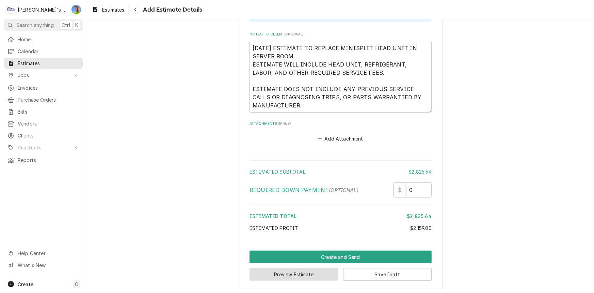
click at [279, 269] on button "Preview Estimate" at bounding box center [294, 274] width 89 height 13
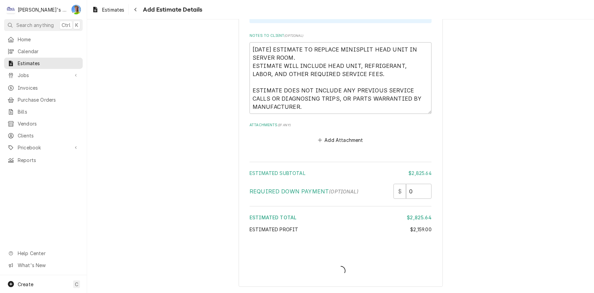
scroll to position [1504, 0]
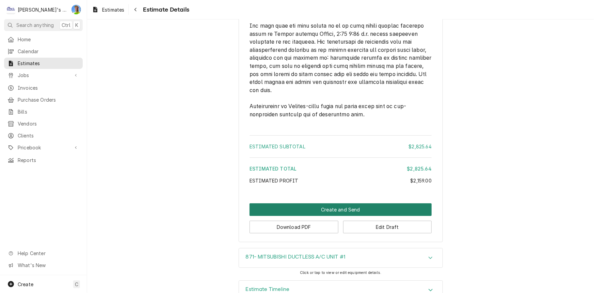
scroll to position [1208, 0]
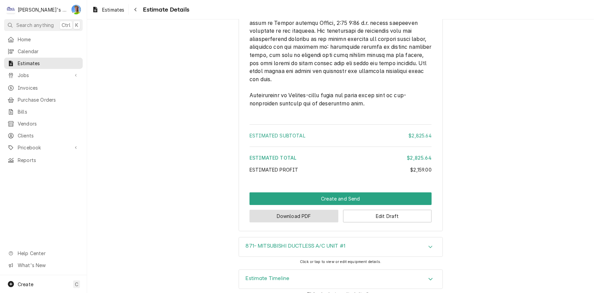
click at [322, 222] on button "Download PDF" at bounding box center [294, 215] width 89 height 13
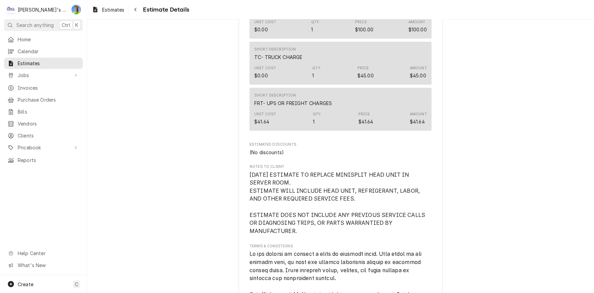
scroll to position [836, 0]
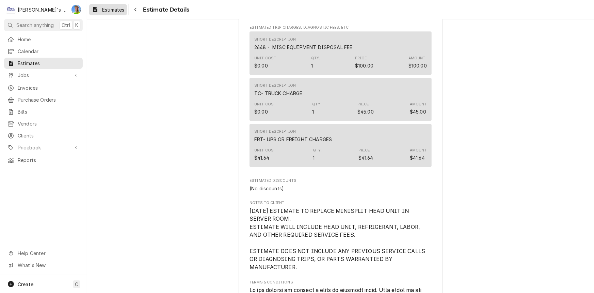
click at [123, 13] on div "Estimates" at bounding box center [108, 9] width 35 height 9
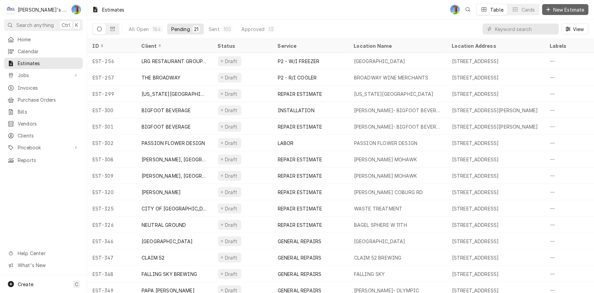
click at [552, 9] on span "New Estimate" at bounding box center [569, 9] width 34 height 7
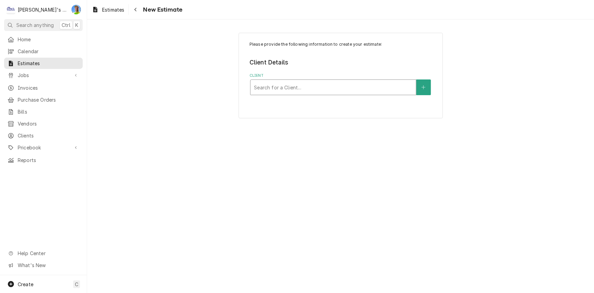
click at [307, 89] on div "Client" at bounding box center [333, 87] width 159 height 12
click at [297, 88] on div "Client" at bounding box center [333, 87] width 159 height 12
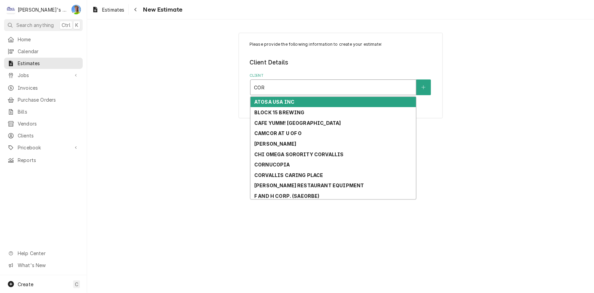
type input "CORN"
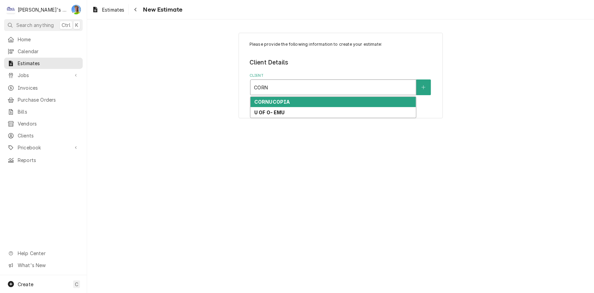
click at [307, 100] on div "CORNUCOPIA" at bounding box center [334, 102] width 166 height 11
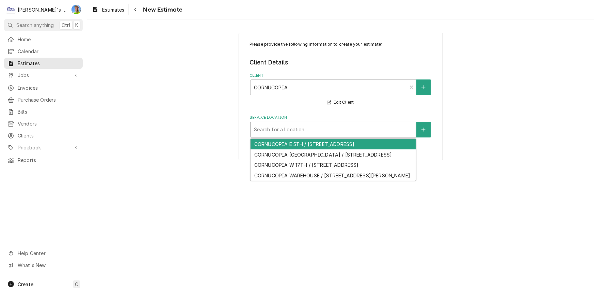
click at [298, 133] on div "Service Location" at bounding box center [333, 129] width 159 height 12
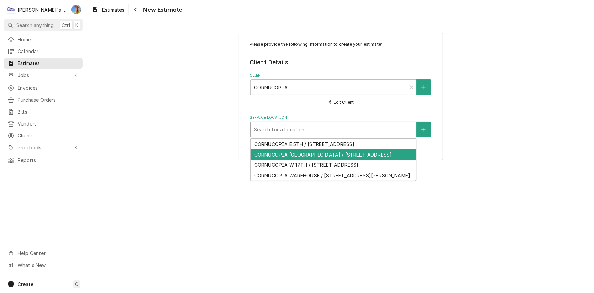
click at [341, 160] on div "CORNUCOPIA SPRINGFIELD / 521 MAIN ST, SPRINGFIELD, OR 97477" at bounding box center [334, 154] width 166 height 11
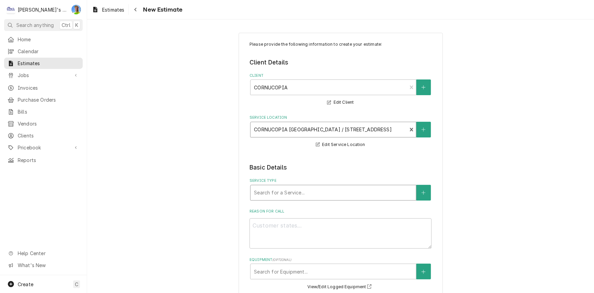
click at [321, 188] on div "Service Type" at bounding box center [333, 192] width 159 height 12
type textarea "x"
type input "R"
type textarea "x"
type input "RE"
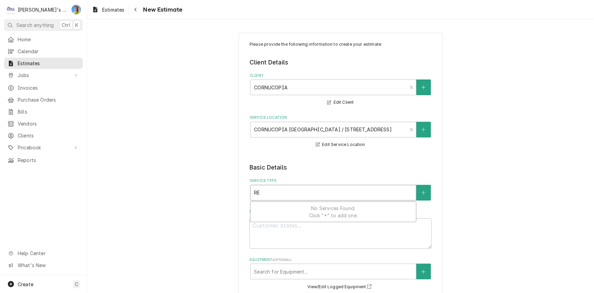
type textarea "x"
type input "REP"
type textarea "x"
type input "REPA"
type textarea "x"
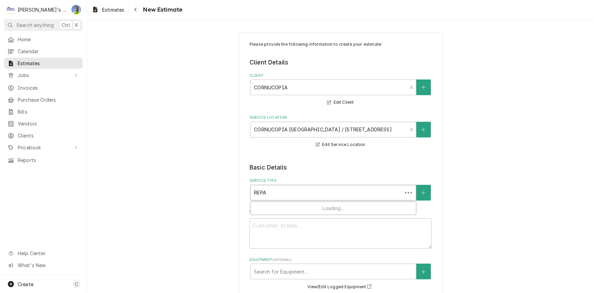
type input "REPAI"
type textarea "x"
type input "REPAIR"
type textarea "x"
type input "REPAIR"
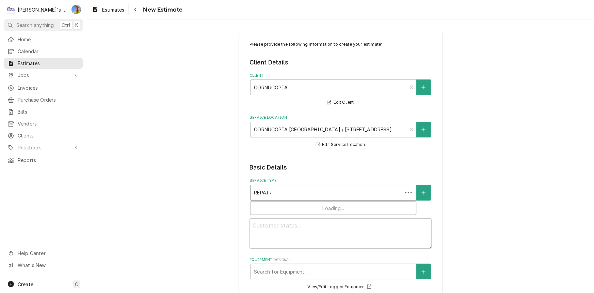
type textarea "x"
type input "REPAIR E"
type textarea "x"
type input "REPAIR ES"
type textarea "x"
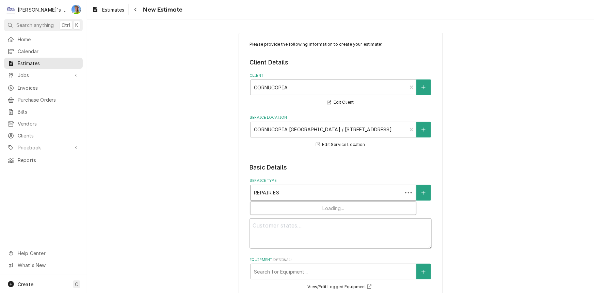
type input "REPAIR EST"
type textarea "x"
type input "REPAIR ESTIM"
type textarea "x"
type input "REPAIR ESTIMA"
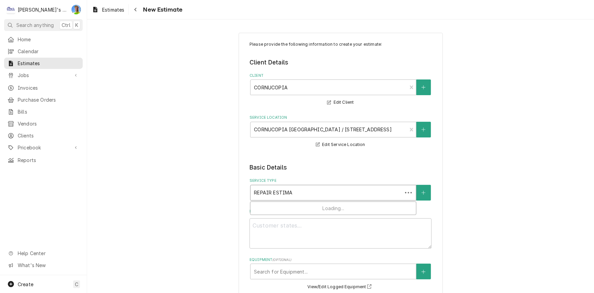
type textarea "x"
type input "REPAIR ESTIMAT"
type textarea "x"
type input "REPAIR ESTIMATE"
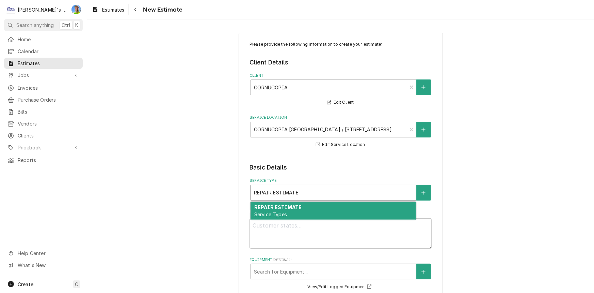
click at [346, 215] on div "REPAIR ESTIMATE Service Types" at bounding box center [334, 211] width 166 height 18
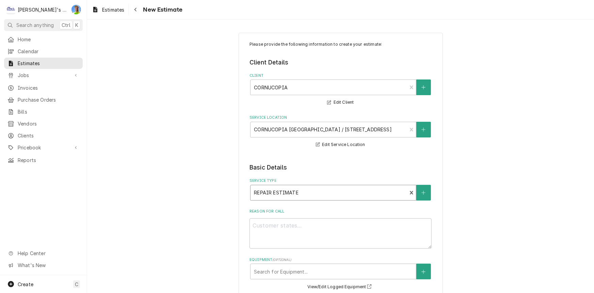
type textarea "x"
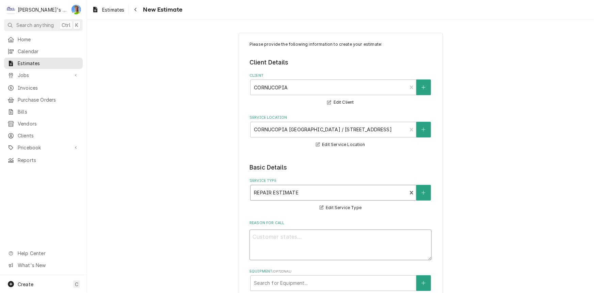
click at [340, 237] on textarea "Reason For Call" at bounding box center [341, 244] width 182 height 31
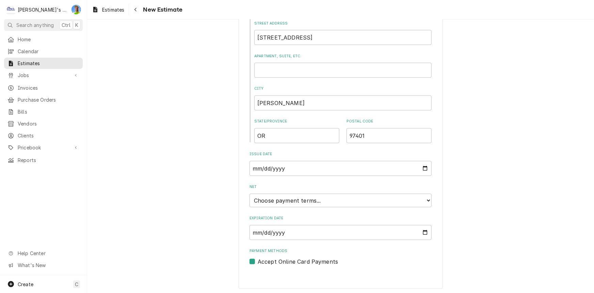
scroll to position [373, 0]
click at [138, 9] on div "Navigate back" at bounding box center [135, 9] width 7 height 7
